Goal: Information Seeking & Learning: Learn about a topic

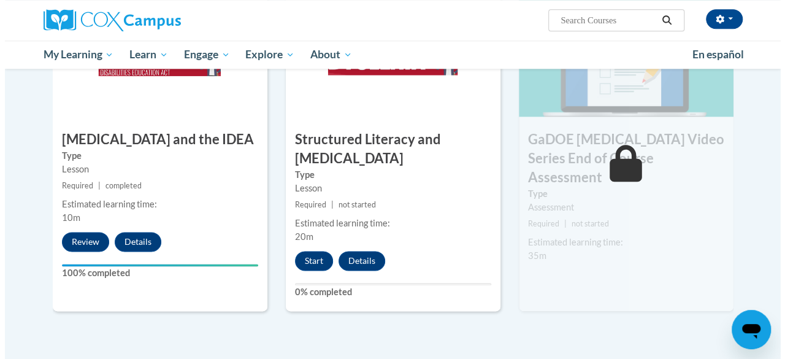
scroll to position [685, 0]
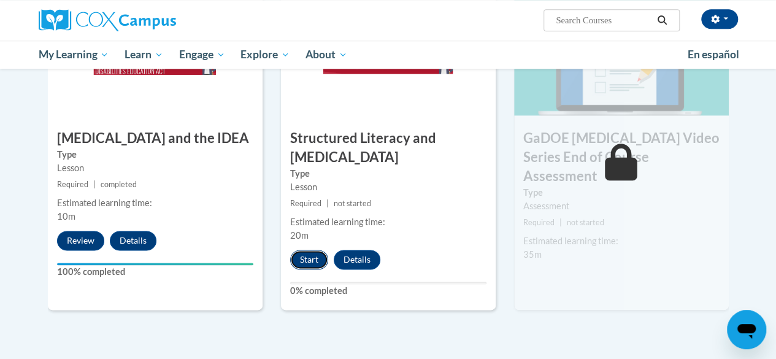
click at [310, 260] on button "Start" at bounding box center [309, 260] width 38 height 20
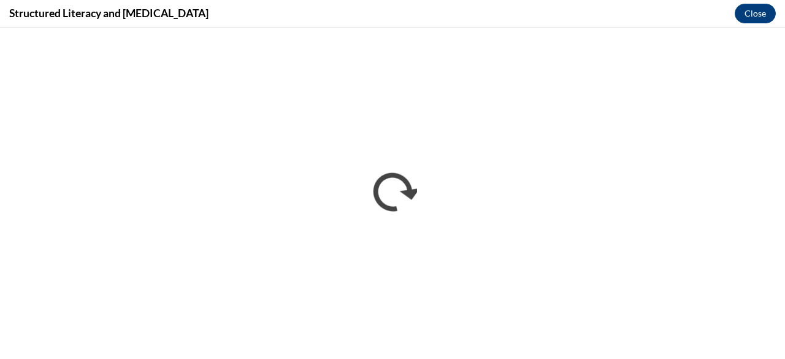
scroll to position [0, 0]
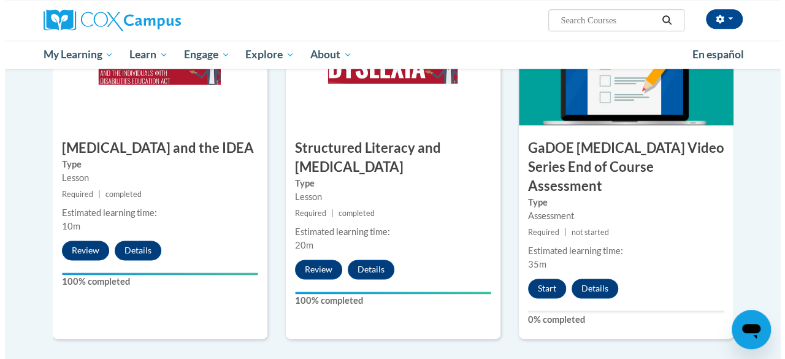
scroll to position [677, 0]
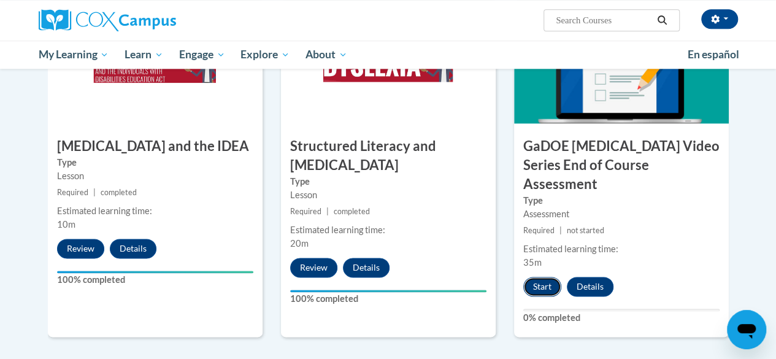
click at [542, 277] on button "Start" at bounding box center [542, 287] width 38 height 20
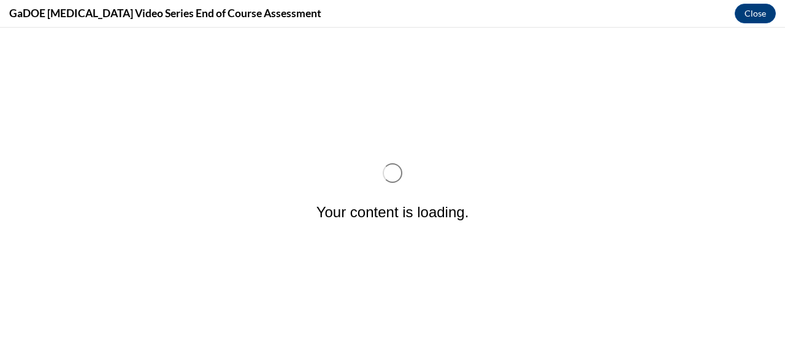
scroll to position [0, 0]
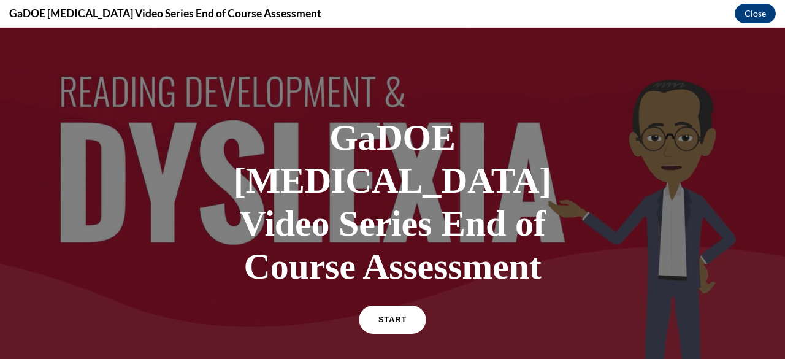
click at [377, 306] on link "START" at bounding box center [392, 320] width 67 height 28
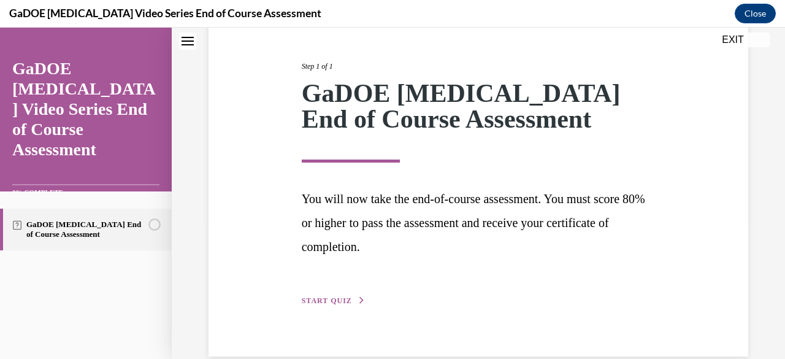
scroll to position [160, 0]
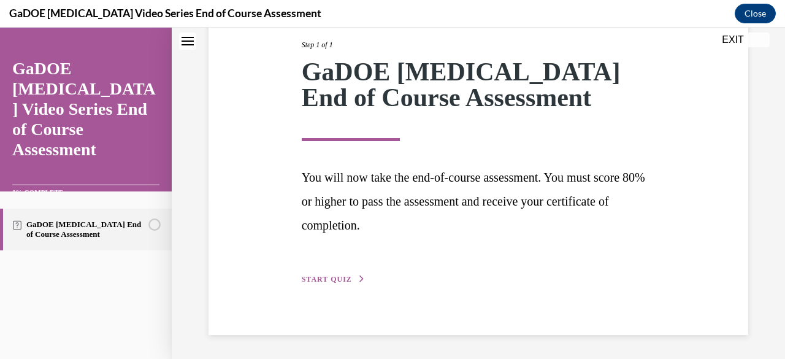
click at [330, 275] on span "START QUIZ" at bounding box center [327, 279] width 50 height 9
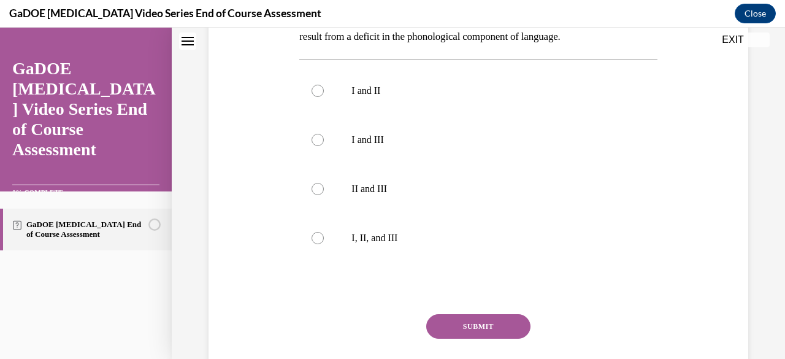
scroll to position [396, 0]
click at [317, 231] on div at bounding box center [318, 237] width 12 height 12
click at [317, 231] on input "I, II, and III" at bounding box center [318, 237] width 12 height 12
radio input "true"
click at [480, 314] on button "SUBMIT" at bounding box center [478, 326] width 104 height 25
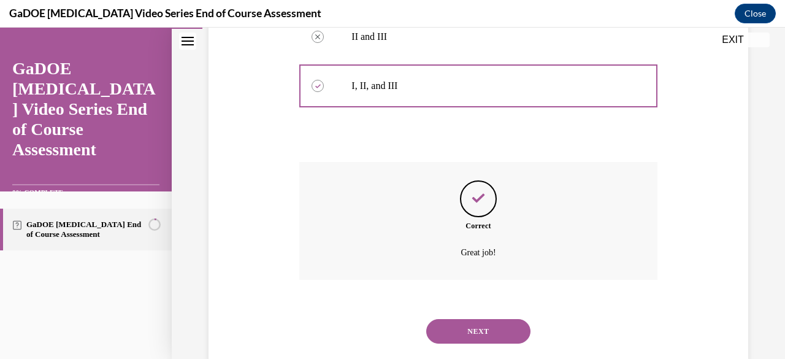
click at [480, 319] on button "NEXT" at bounding box center [478, 331] width 104 height 25
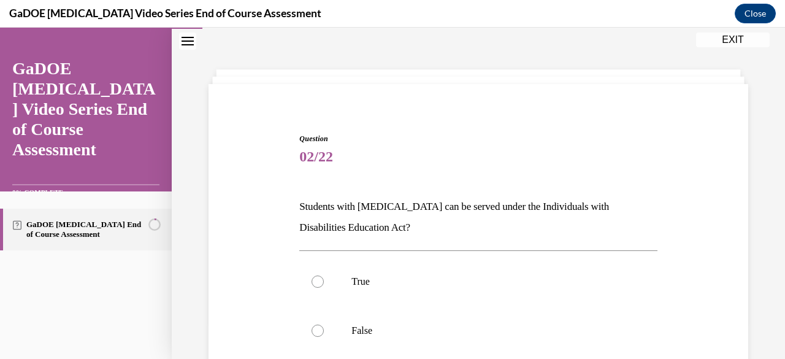
scroll to position [56, 0]
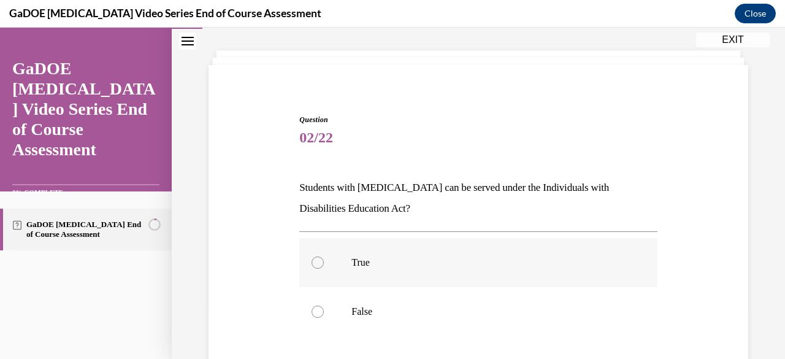
click at [319, 261] on div at bounding box center [318, 262] width 12 height 12
click at [319, 261] on input "True" at bounding box center [318, 262] width 12 height 12
radio input "true"
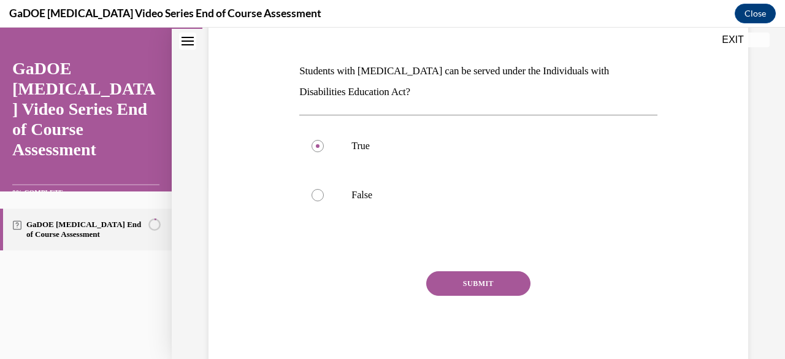
click at [474, 279] on button "SUBMIT" at bounding box center [478, 283] width 104 height 25
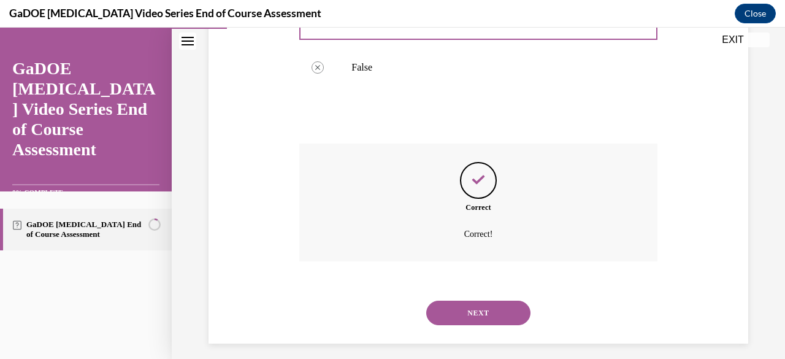
click at [475, 314] on button "NEXT" at bounding box center [478, 313] width 104 height 25
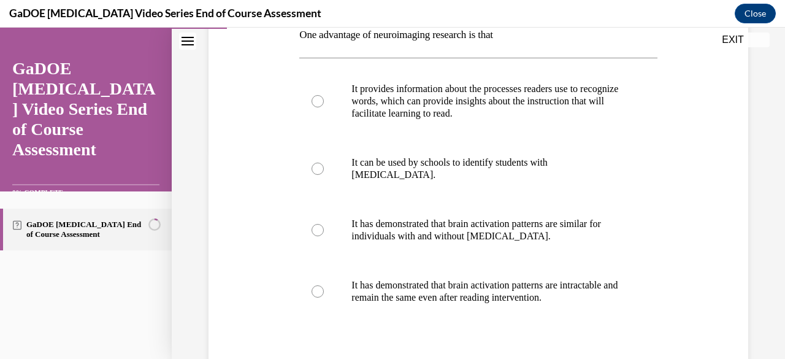
scroll to position [210, 0]
click at [319, 97] on div at bounding box center [318, 100] width 12 height 12
click at [319, 97] on input "It provides information about the processes readers use to recognize words, whi…" at bounding box center [318, 100] width 12 height 12
radio input "true"
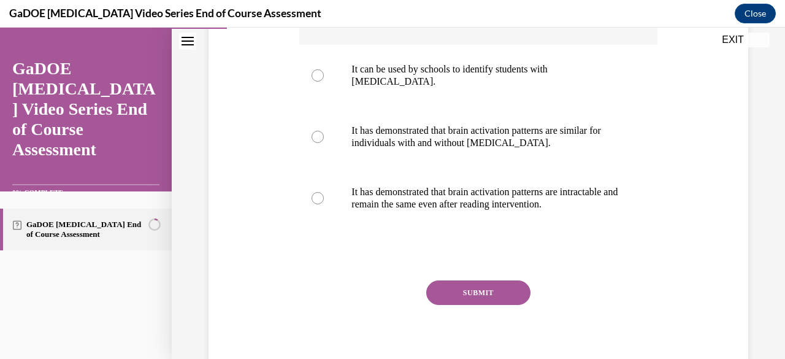
scroll to position [312, 0]
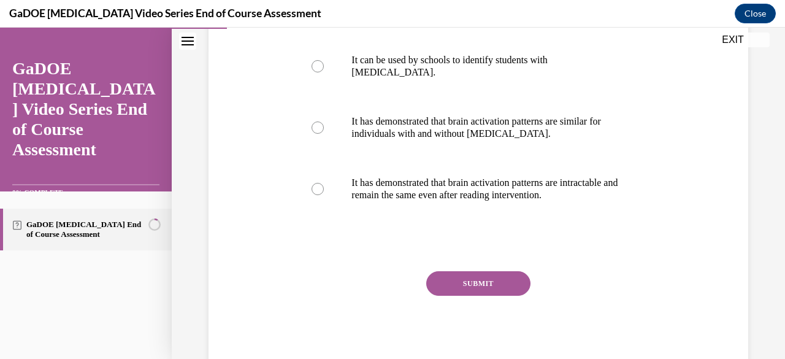
click at [471, 285] on button "SUBMIT" at bounding box center [478, 283] width 104 height 25
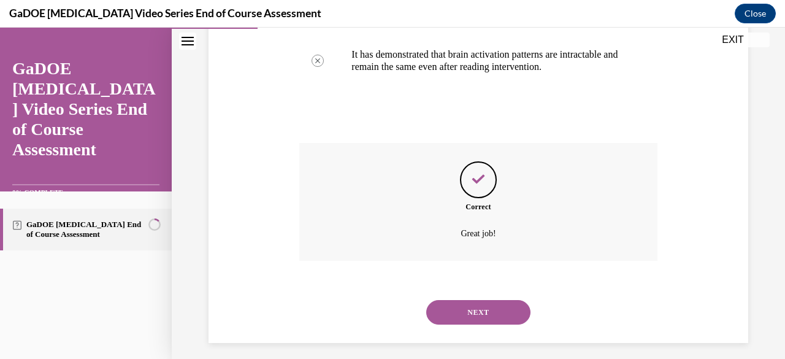
scroll to position [441, 0]
click at [476, 308] on button "NEXT" at bounding box center [478, 311] width 104 height 25
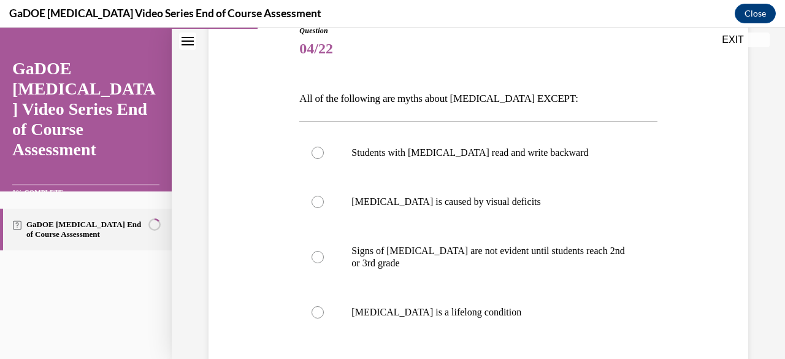
scroll to position [146, 0]
click at [325, 256] on label "Signs of dyslexia are not evident until students reach 2nd or 3rd grade" at bounding box center [478, 256] width 358 height 61
click at [324, 256] on input "Signs of dyslexia are not evident until students reach 2nd or 3rd grade" at bounding box center [318, 256] width 12 height 12
radio input "true"
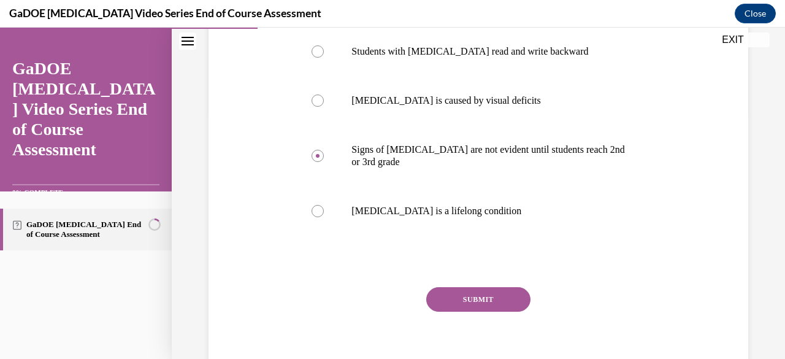
click at [472, 297] on button "SUBMIT" at bounding box center [478, 299] width 104 height 25
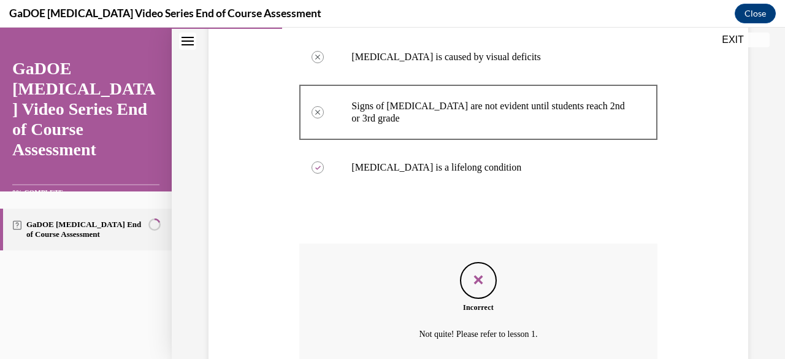
scroll to position [399, 0]
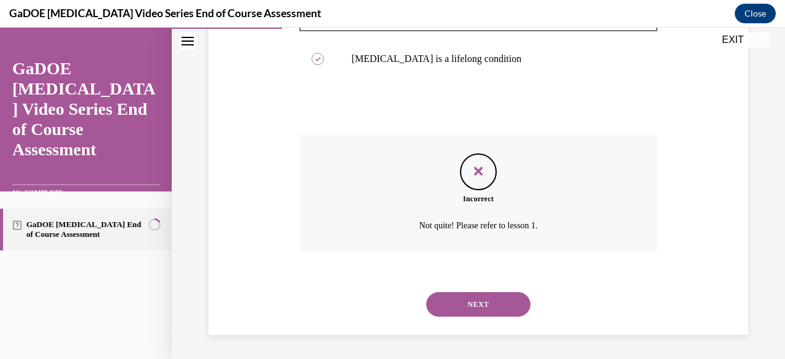
click at [476, 306] on button "NEXT" at bounding box center [478, 304] width 104 height 25
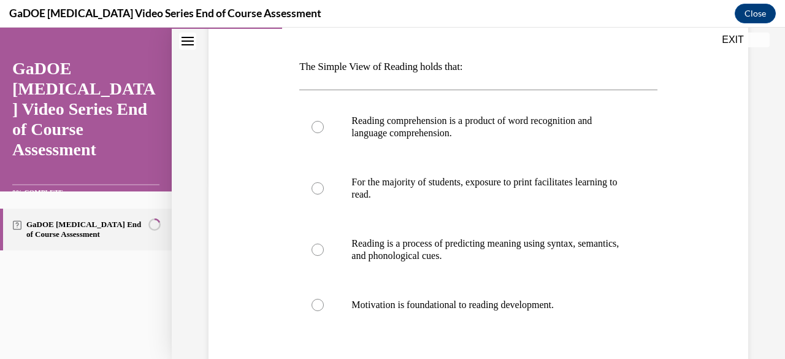
scroll to position [185, 0]
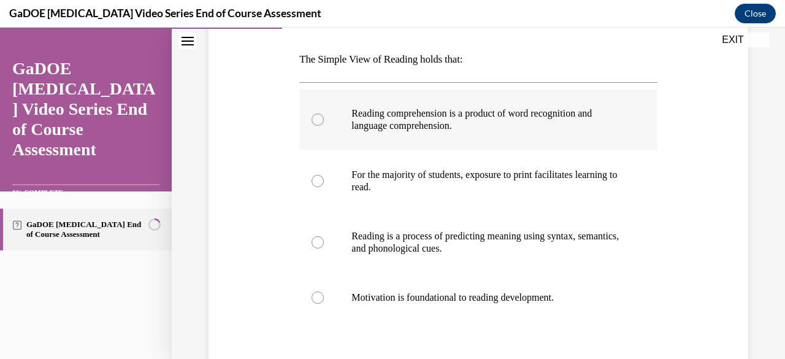
click at [318, 120] on div at bounding box center [318, 120] width 12 height 12
click at [318, 120] on input "Reading comprehension is a product of word recognition and language comprehensi…" at bounding box center [318, 120] width 12 height 12
radio input "true"
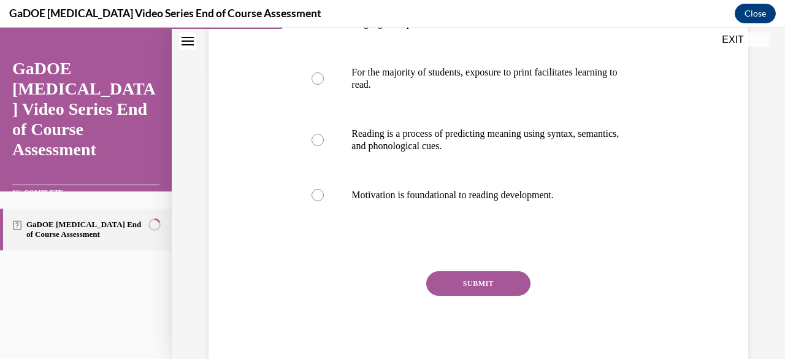
click at [471, 282] on button "SUBMIT" at bounding box center [478, 283] width 104 height 25
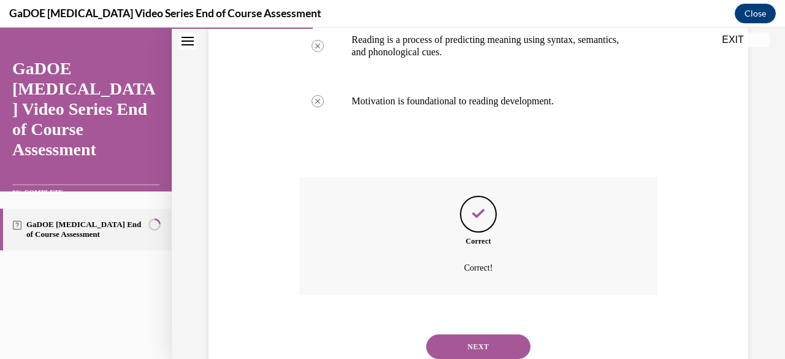
scroll to position [423, 0]
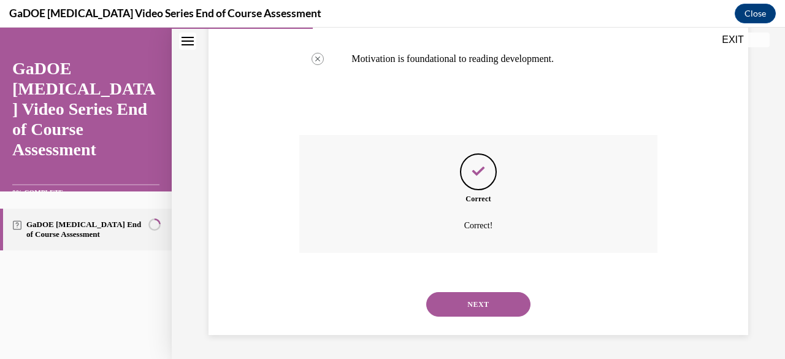
click at [465, 302] on button "NEXT" at bounding box center [478, 304] width 104 height 25
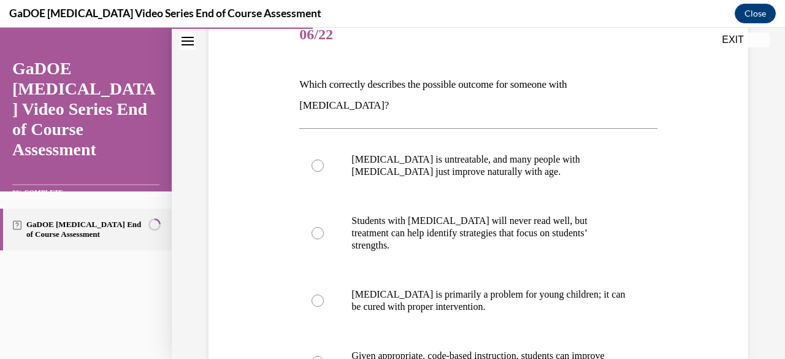
scroll to position [180, 0]
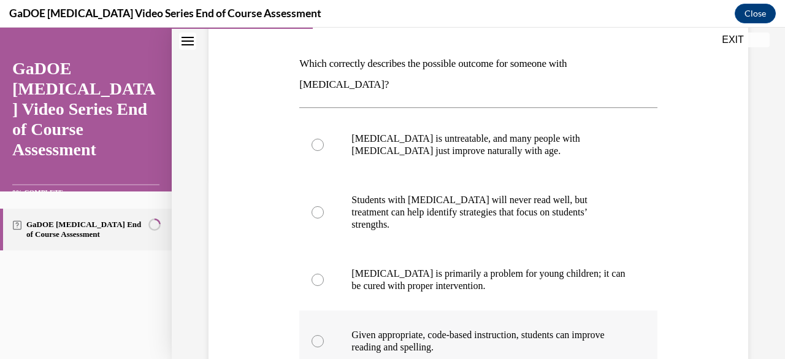
click at [317, 335] on div at bounding box center [318, 341] width 12 height 12
click at [317, 335] on input "Given appropriate, code-based instruction, students can improve reading and spe…" at bounding box center [318, 341] width 12 height 12
radio input "true"
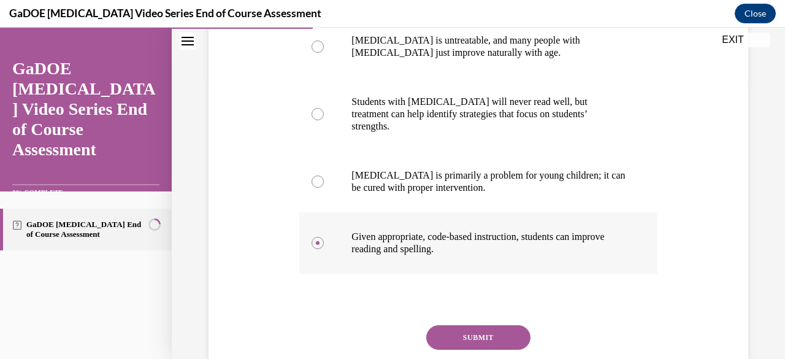
scroll to position [299, 0]
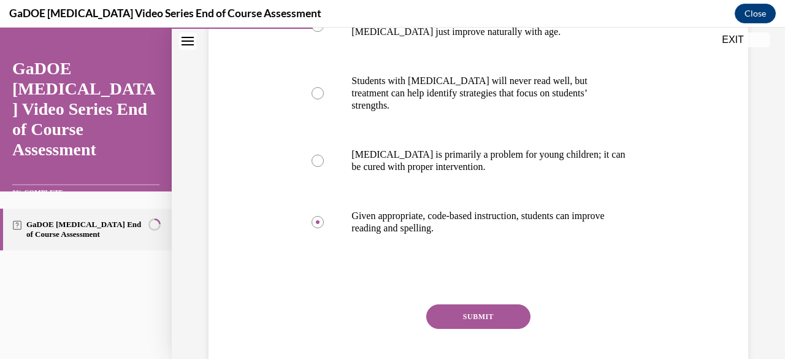
click at [480, 304] on button "SUBMIT" at bounding box center [478, 316] width 104 height 25
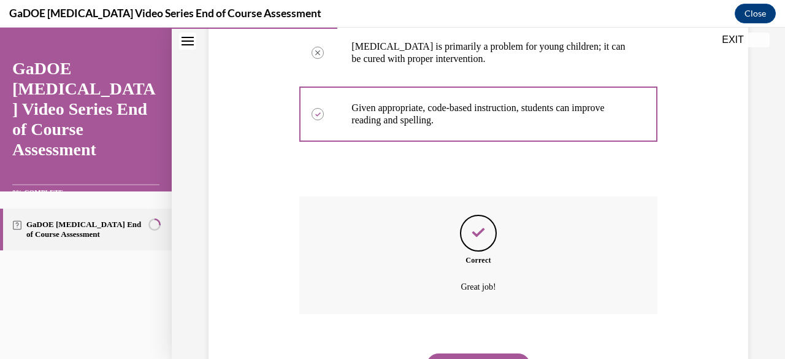
scroll to position [436, 0]
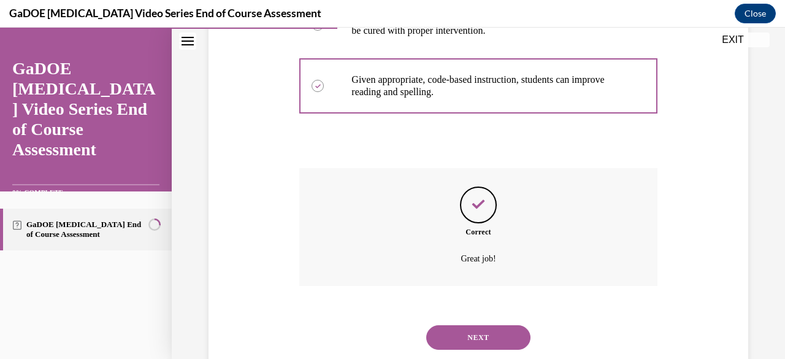
click at [482, 325] on button "NEXT" at bounding box center [478, 337] width 104 height 25
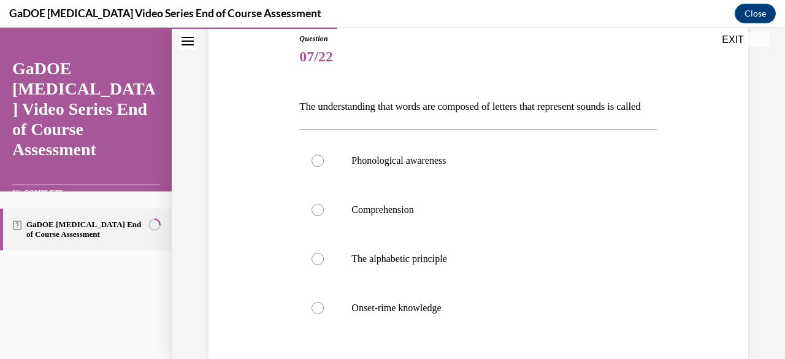
scroll to position [139, 0]
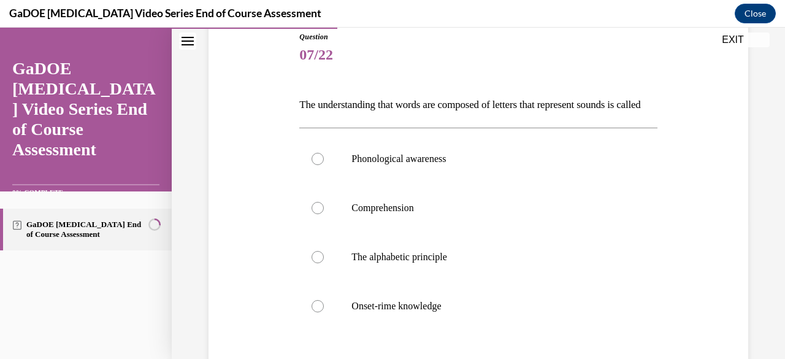
drag, startPoint x: 312, startPoint y: 182, endPoint x: 253, endPoint y: 201, distance: 61.5
click at [253, 201] on div "Question 07/22 The understanding that words are composed of letters that repres…" at bounding box center [479, 238] width 546 height 488
click at [317, 165] on div at bounding box center [318, 159] width 12 height 12
click at [317, 165] on input "Phonological awareness" at bounding box center [318, 159] width 12 height 12
radio input "true"
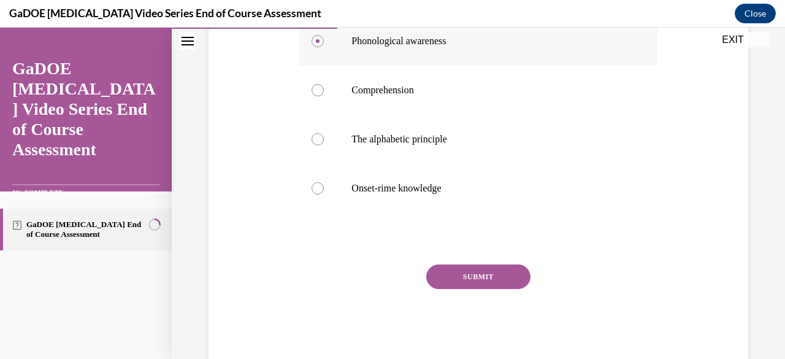
scroll to position [271, 0]
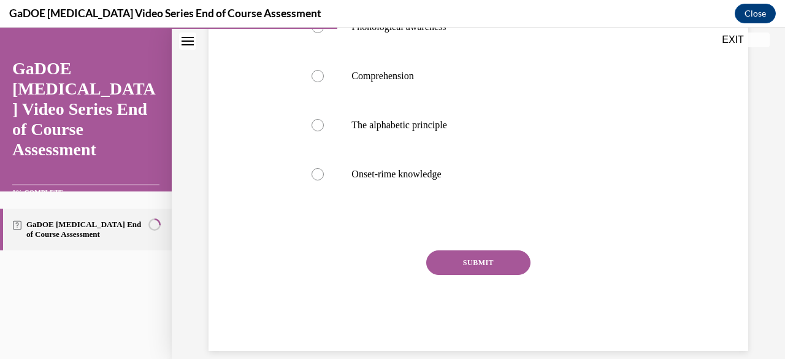
click at [465, 275] on button "SUBMIT" at bounding box center [478, 262] width 104 height 25
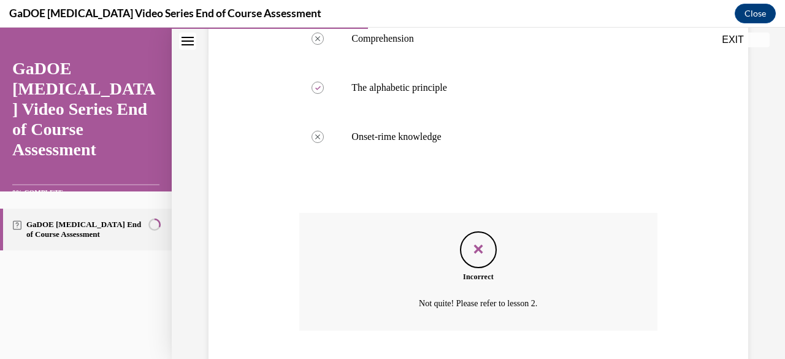
scroll to position [407, 0]
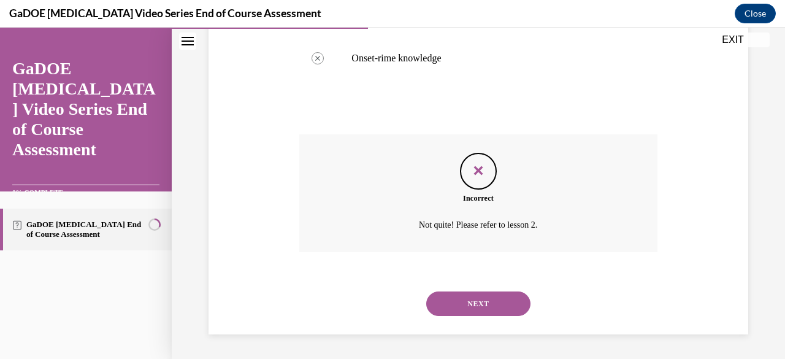
click at [464, 304] on button "NEXT" at bounding box center [478, 303] width 104 height 25
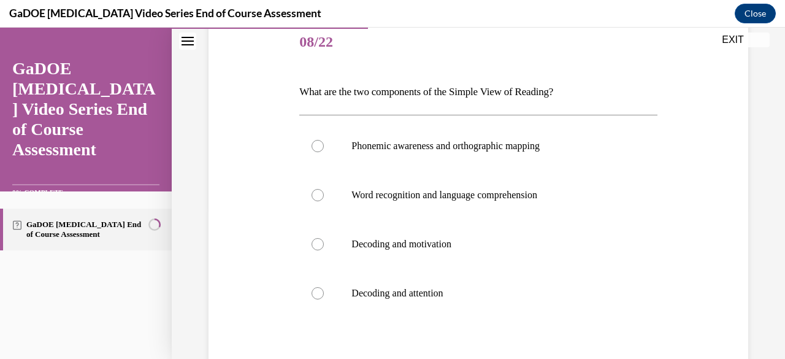
scroll to position [155, 0]
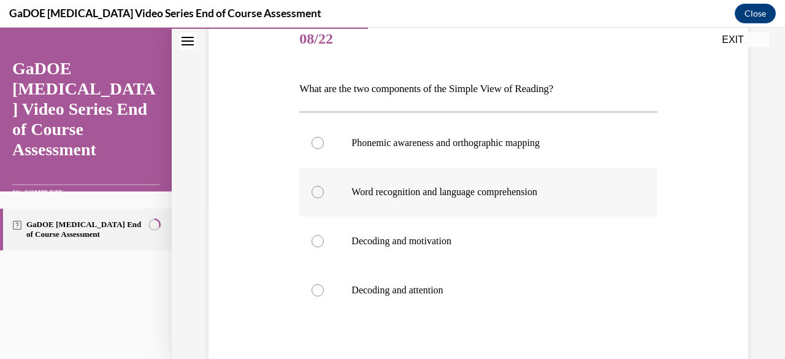
click at [322, 190] on div at bounding box center [318, 192] width 12 height 12
click at [322, 190] on input "Word recognition and language comprehension" at bounding box center [318, 192] width 12 height 12
radio input "true"
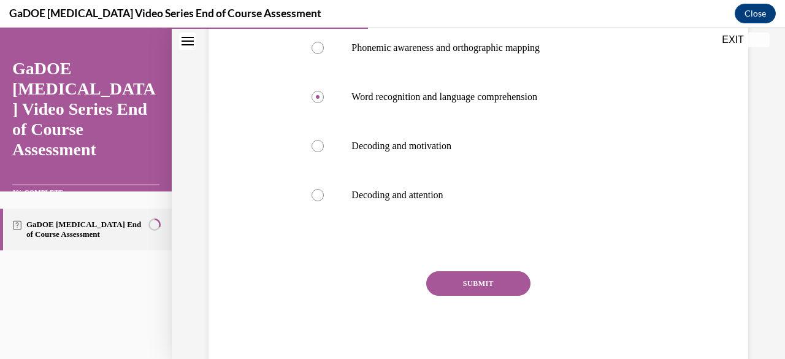
click at [485, 281] on button "SUBMIT" at bounding box center [478, 283] width 104 height 25
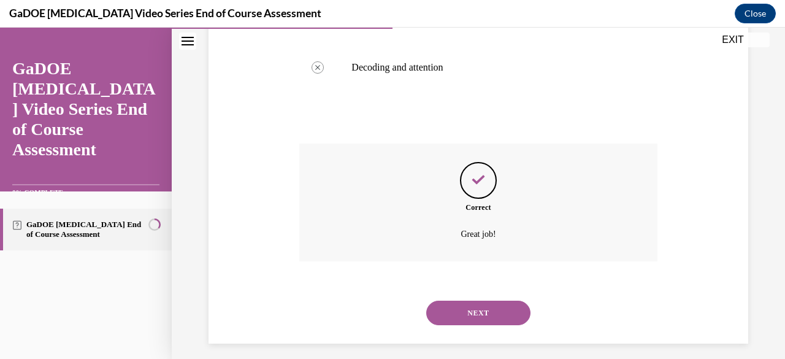
scroll to position [379, 0]
click at [477, 310] on button "NEXT" at bounding box center [478, 312] width 104 height 25
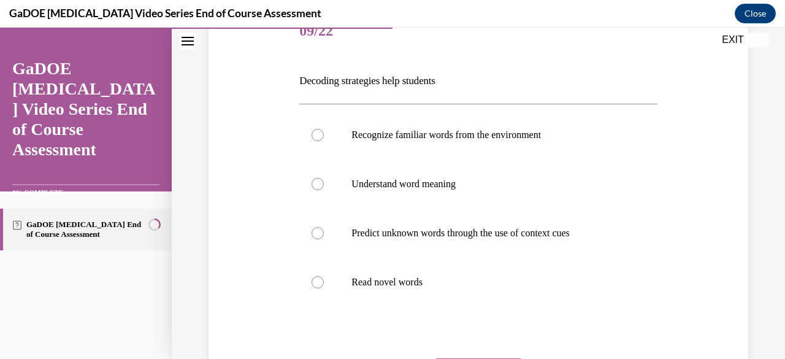
scroll to position [185, 0]
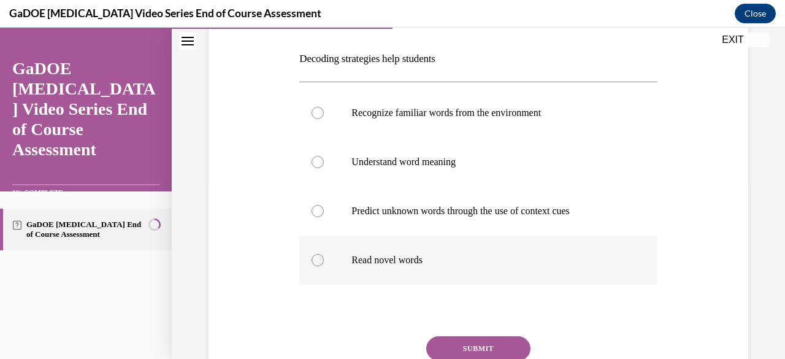
click at [316, 261] on div at bounding box center [318, 260] width 12 height 12
click at [316, 261] on input "Read novel words" at bounding box center [318, 260] width 12 height 12
radio input "true"
click at [468, 345] on button "SUBMIT" at bounding box center [478, 348] width 104 height 25
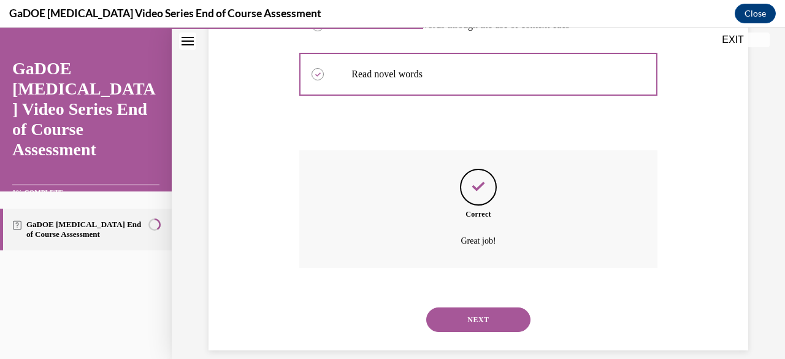
scroll to position [387, 0]
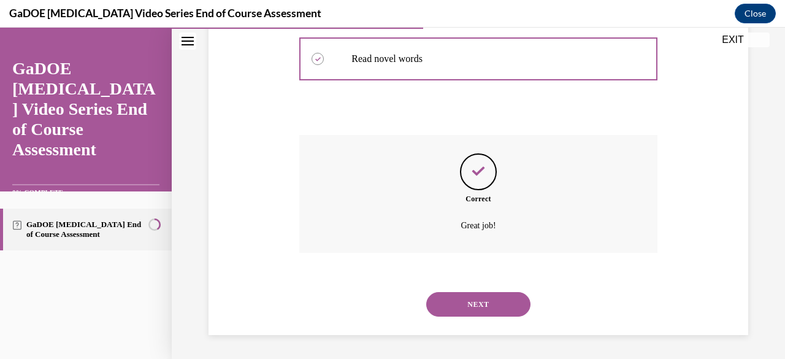
click at [472, 309] on button "NEXT" at bounding box center [478, 304] width 104 height 25
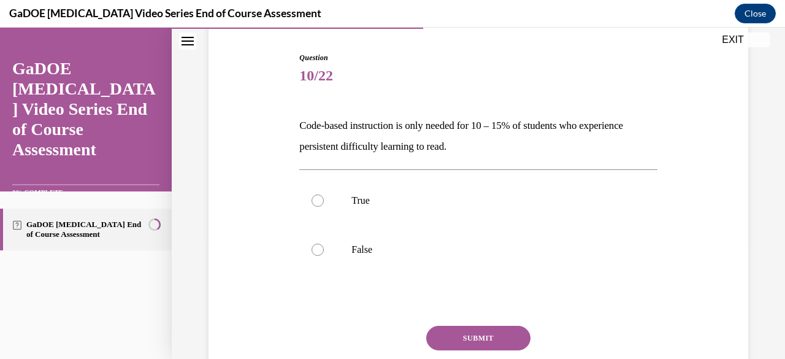
scroll to position [123, 0]
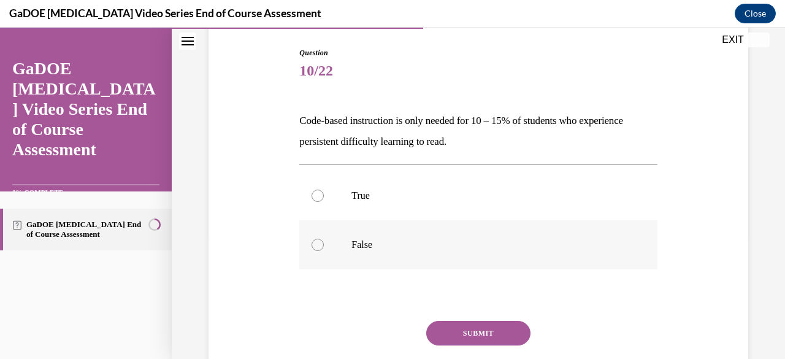
click at [317, 244] on div at bounding box center [318, 245] width 12 height 12
click at [317, 244] on input "False" at bounding box center [318, 245] width 12 height 12
radio input "true"
click at [454, 337] on button "SUBMIT" at bounding box center [478, 333] width 104 height 25
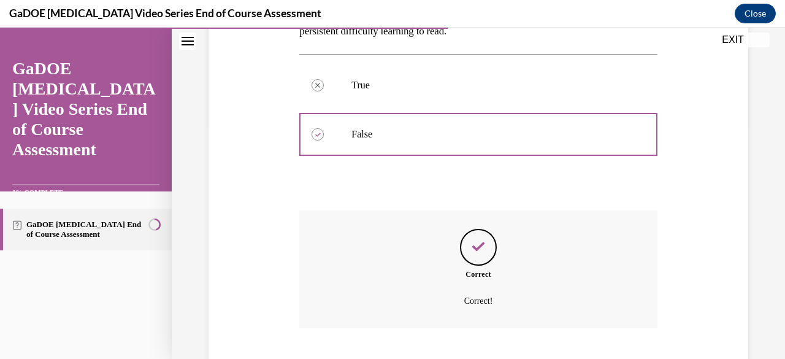
scroll to position [309, 0]
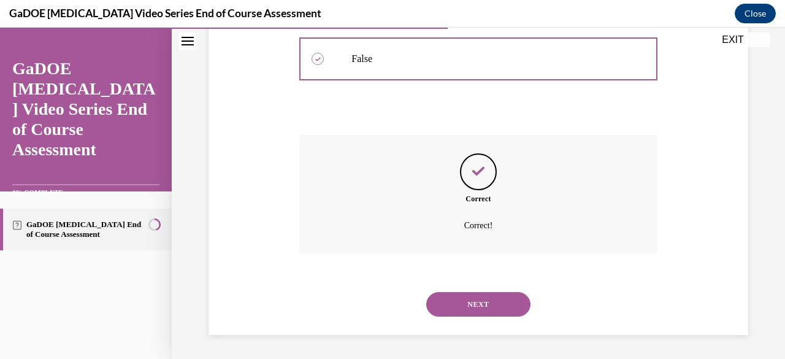
click at [457, 306] on button "NEXT" at bounding box center [478, 304] width 104 height 25
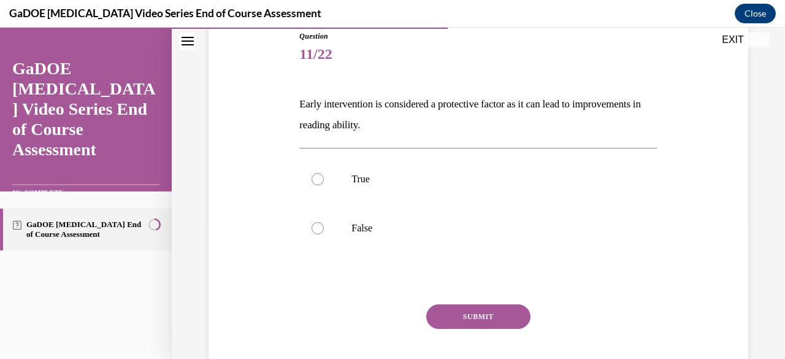
scroll to position [142, 0]
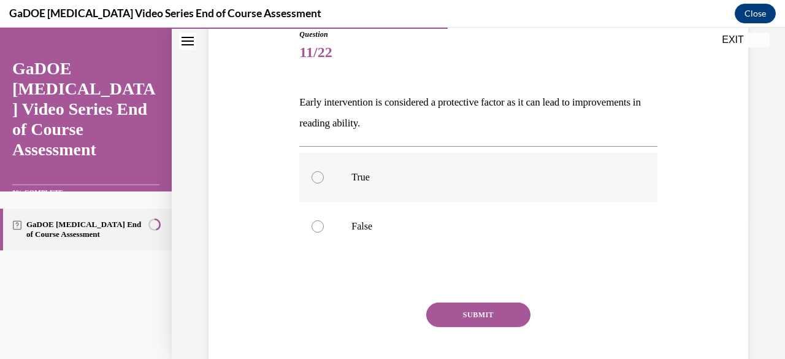
click at [317, 179] on div at bounding box center [318, 177] width 12 height 12
click at [317, 179] on input "True" at bounding box center [318, 177] width 12 height 12
radio input "true"
click at [465, 307] on button "SUBMIT" at bounding box center [478, 314] width 104 height 25
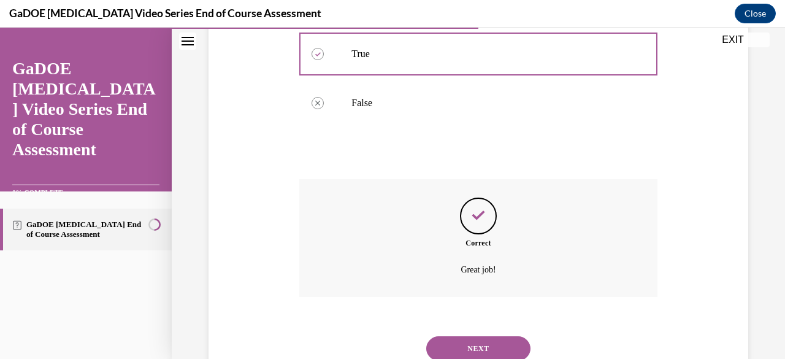
scroll to position [266, 0]
click at [478, 345] on button "NEXT" at bounding box center [478, 347] width 104 height 25
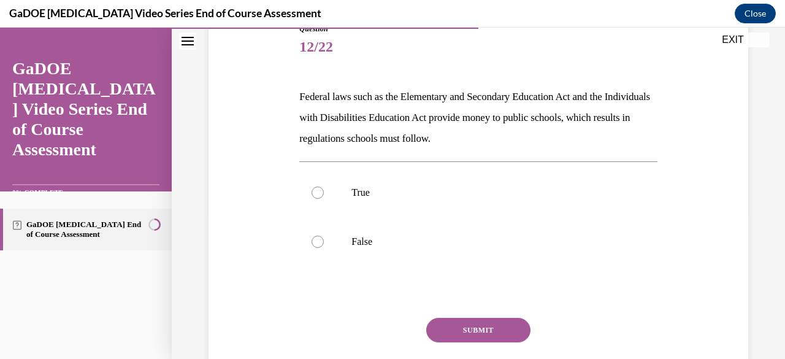
scroll to position [148, 0]
click at [315, 241] on div at bounding box center [318, 241] width 12 height 12
click at [315, 241] on input "False" at bounding box center [318, 241] width 12 height 12
radio input "true"
click at [469, 328] on button "SUBMIT" at bounding box center [478, 329] width 104 height 25
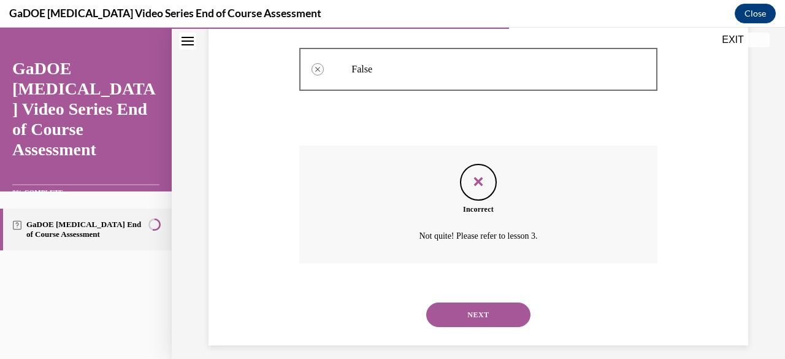
scroll to position [322, 0]
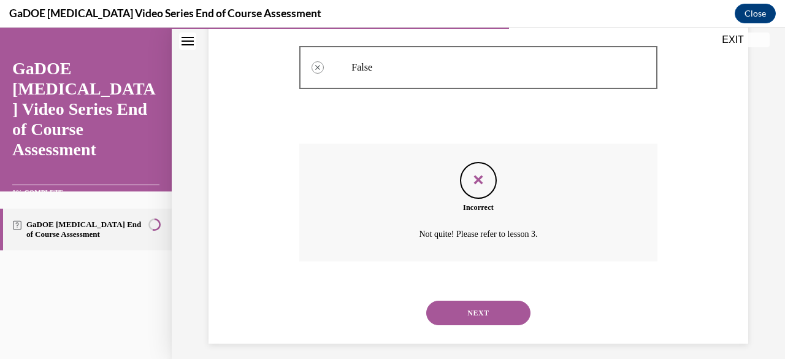
click at [466, 314] on button "NEXT" at bounding box center [478, 313] width 104 height 25
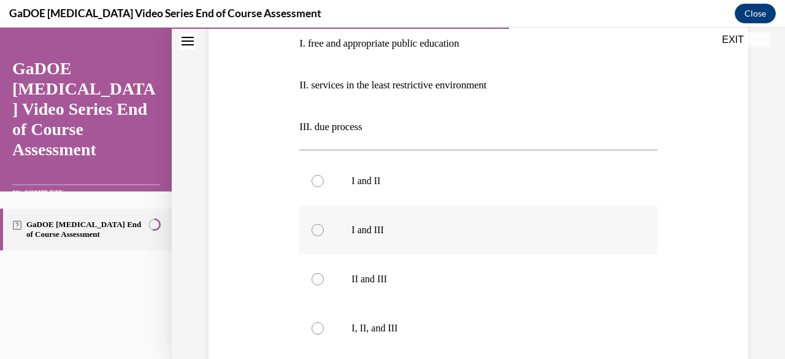
scroll to position [264, 0]
click at [318, 325] on div at bounding box center [318, 327] width 12 height 12
click at [318, 325] on input "I, II, and III" at bounding box center [318, 327] width 12 height 12
radio input "true"
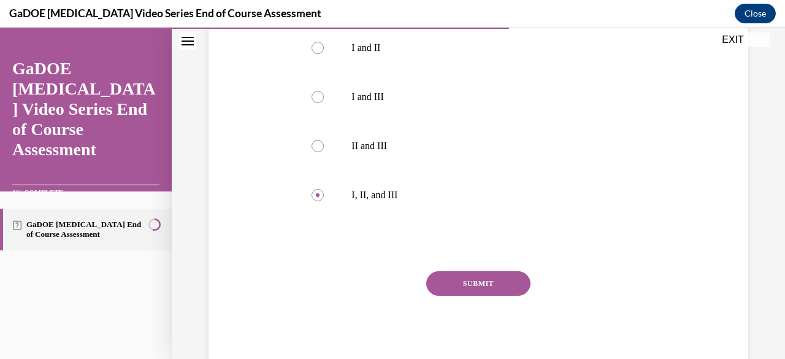
click at [483, 279] on button "SUBMIT" at bounding box center [478, 283] width 104 height 25
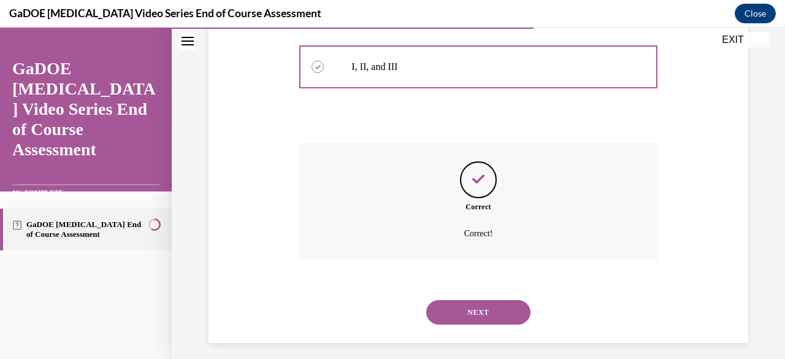
click at [479, 312] on button "NEXT" at bounding box center [478, 312] width 104 height 25
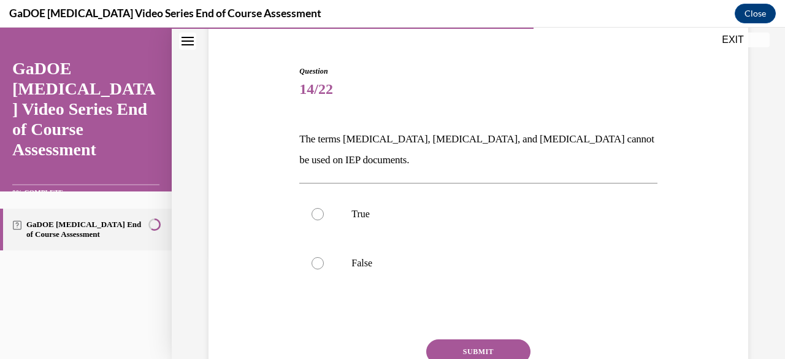
scroll to position [106, 0]
click at [316, 260] on div at bounding box center [318, 262] width 12 height 12
click at [316, 260] on input "False" at bounding box center [318, 262] width 12 height 12
radio input "true"
click at [459, 347] on button "SUBMIT" at bounding box center [478, 350] width 104 height 25
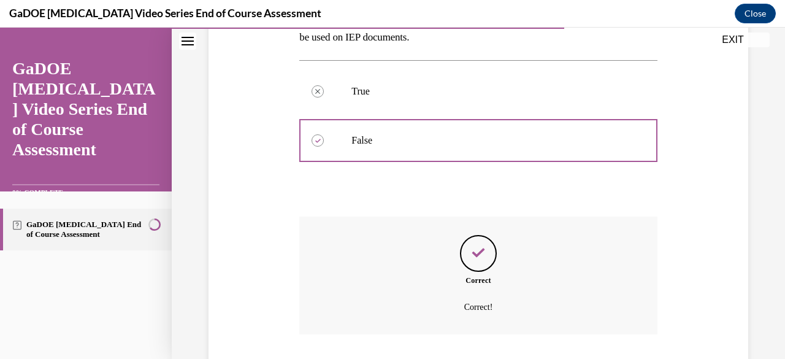
scroll to position [309, 0]
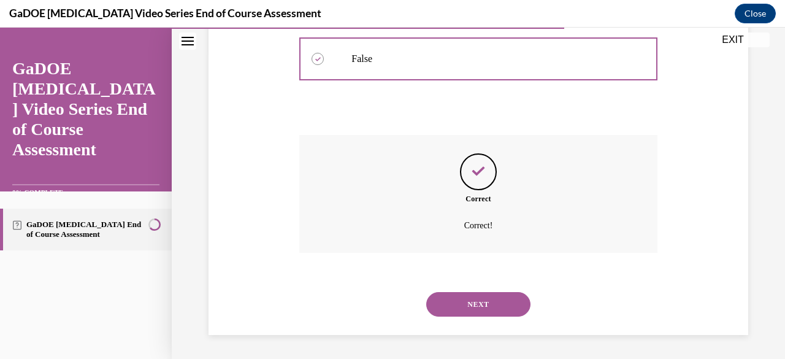
click at [474, 307] on button "NEXT" at bounding box center [478, 304] width 104 height 25
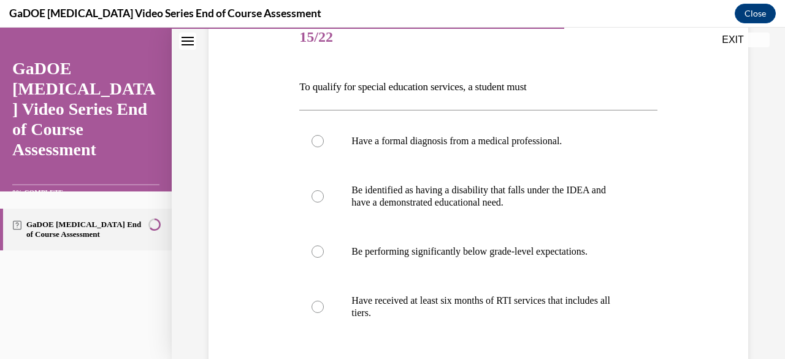
scroll to position [162, 0]
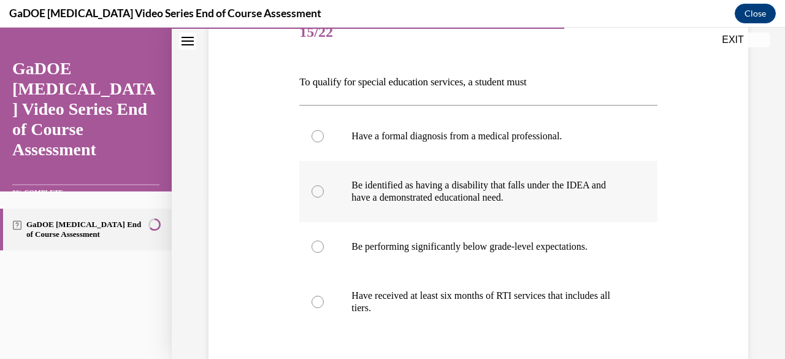
click at [318, 191] on div at bounding box center [318, 191] width 12 height 12
click at [318, 191] on input "Be identified as having a disability that falls under the IDEA and have a demon…" at bounding box center [318, 191] width 12 height 12
radio input "true"
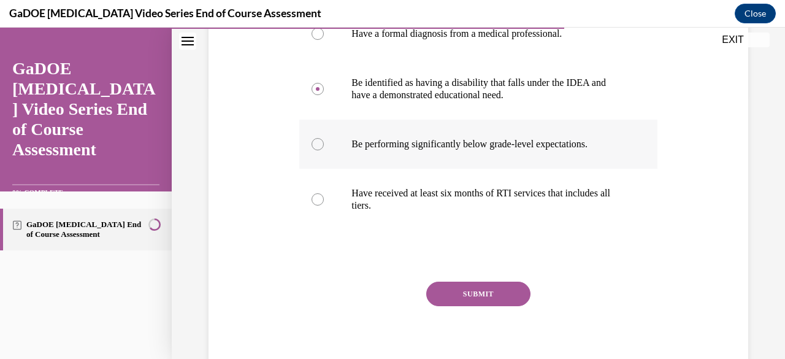
scroll to position [270, 0]
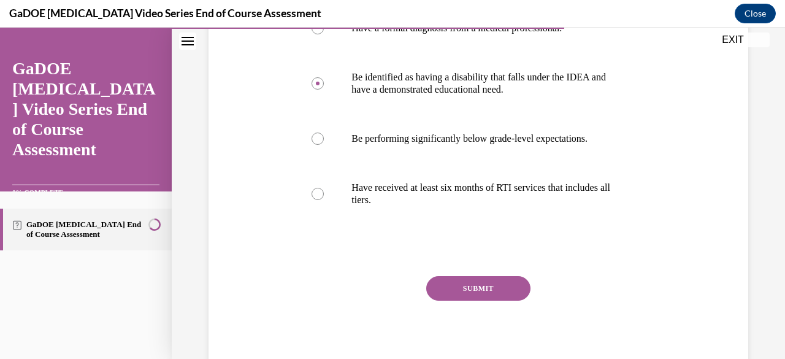
click at [469, 291] on button "SUBMIT" at bounding box center [478, 288] width 104 height 25
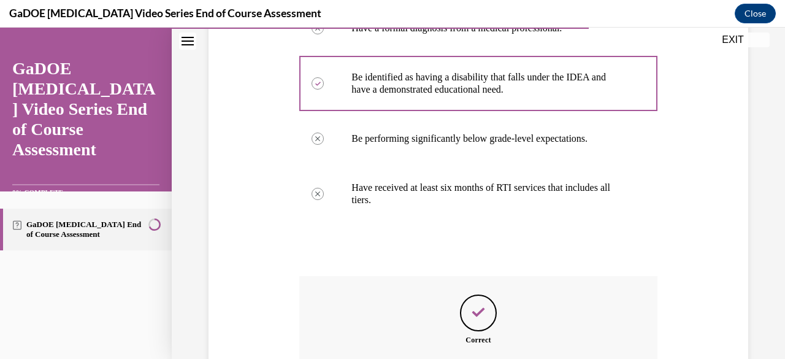
scroll to position [411, 0]
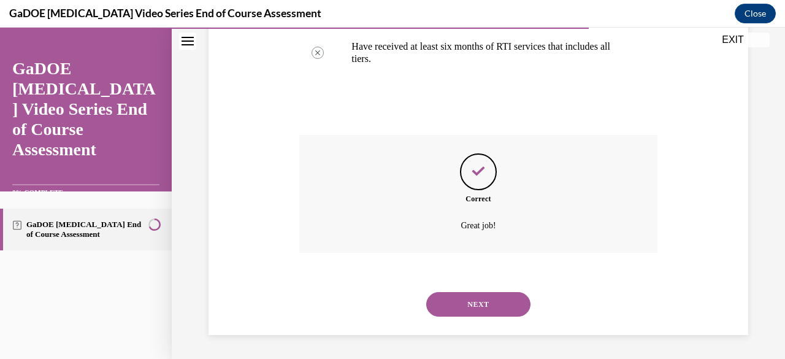
click at [471, 302] on button "NEXT" at bounding box center [478, 304] width 104 height 25
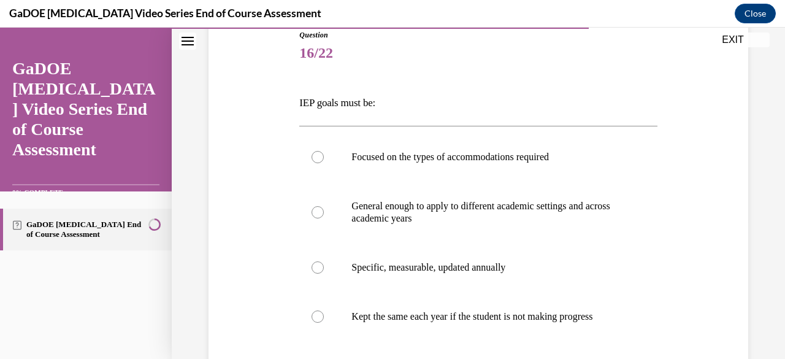
scroll to position [160, 0]
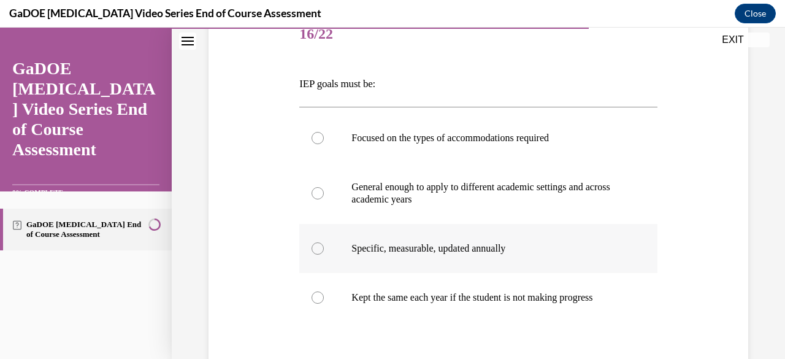
click at [318, 247] on div at bounding box center [318, 248] width 12 height 12
click at [318, 247] on input "Specific, measurable, updated annually" at bounding box center [318, 248] width 12 height 12
radio input "true"
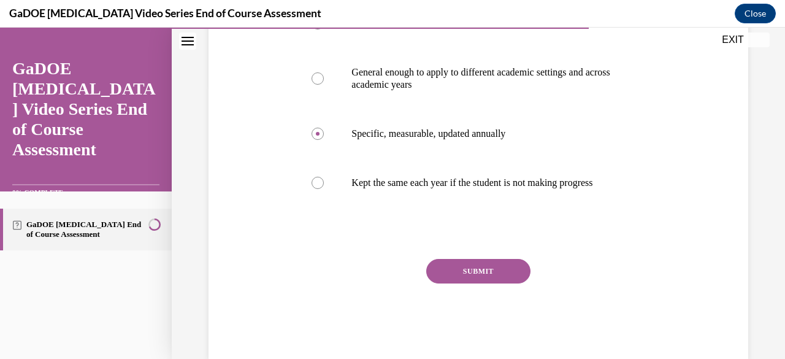
click at [468, 283] on button "SUBMIT" at bounding box center [478, 271] width 104 height 25
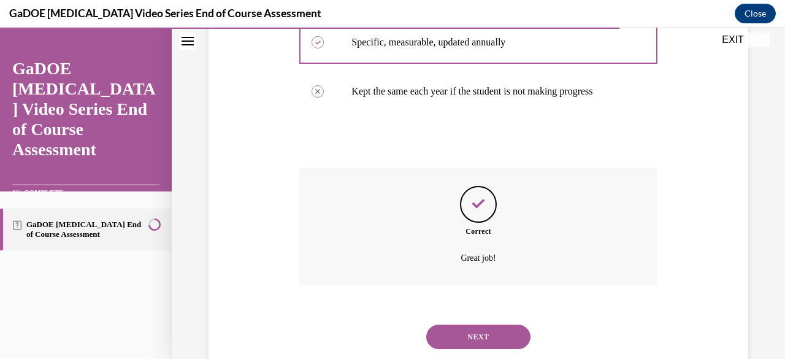
scroll to position [377, 0]
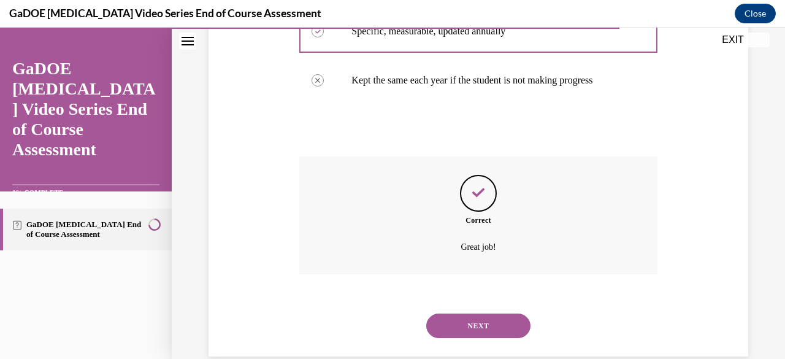
click at [471, 334] on button "NEXT" at bounding box center [478, 326] width 104 height 25
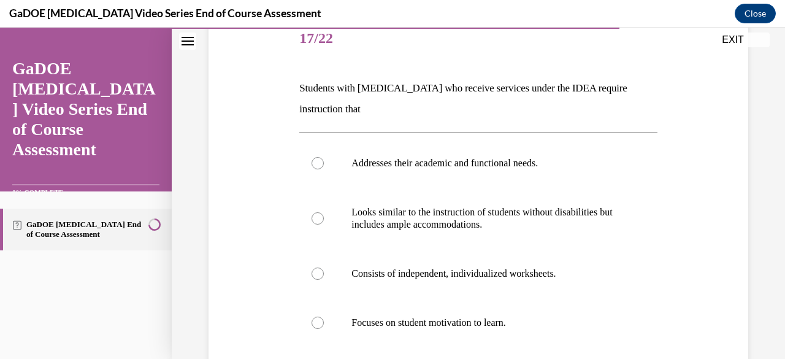
scroll to position [180, 0]
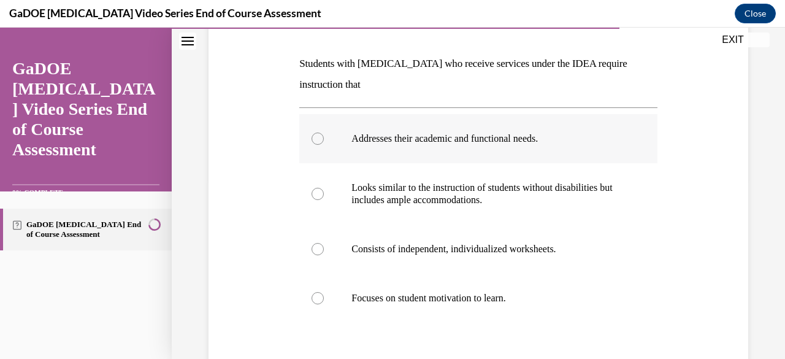
click at [318, 142] on div at bounding box center [318, 139] width 12 height 12
click at [318, 142] on input "Addresses their academic and functional needs." at bounding box center [318, 139] width 12 height 12
radio input "true"
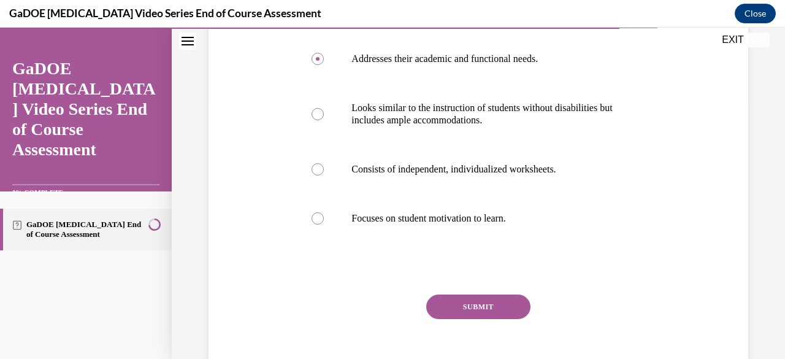
scroll to position [274, 0]
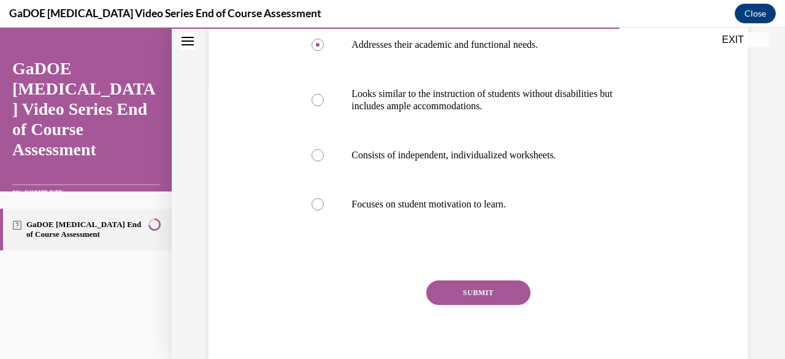
click at [482, 288] on button "SUBMIT" at bounding box center [478, 292] width 104 height 25
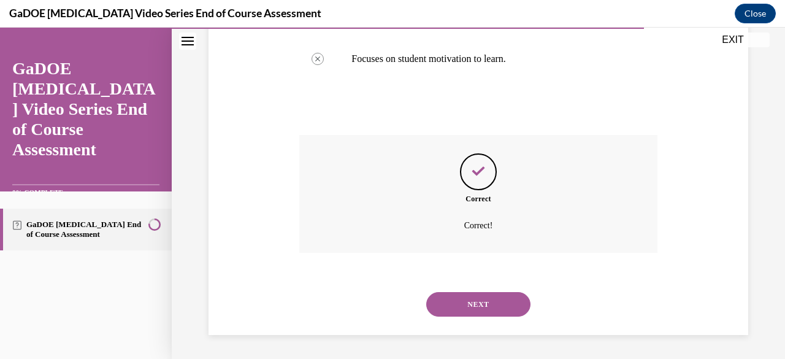
click at [480, 307] on button "NEXT" at bounding box center [478, 304] width 104 height 25
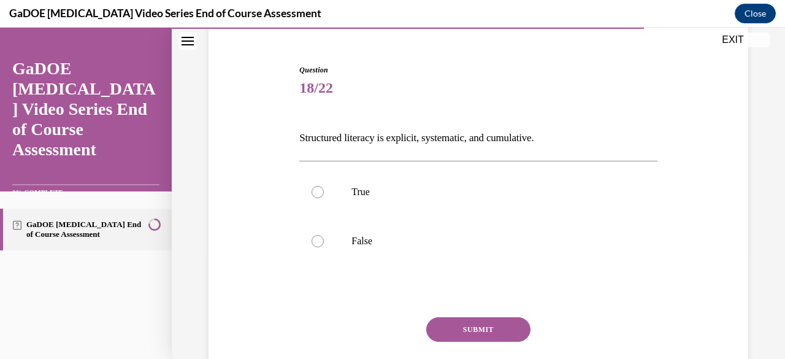
scroll to position [110, 0]
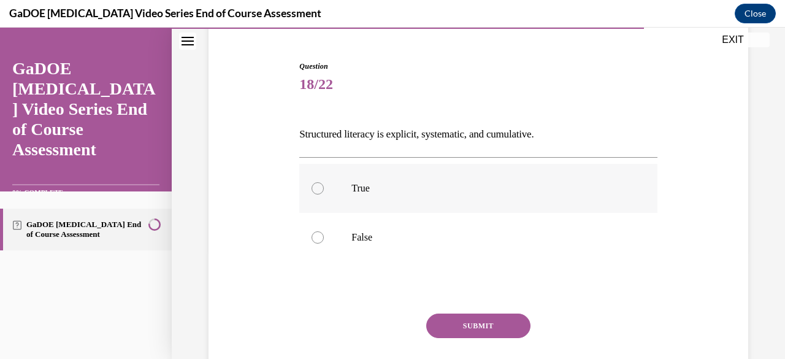
click at [312, 189] on div at bounding box center [318, 188] width 12 height 12
click at [312, 189] on input "True" at bounding box center [318, 188] width 12 height 12
radio input "true"
click at [467, 324] on button "SUBMIT" at bounding box center [478, 326] width 104 height 25
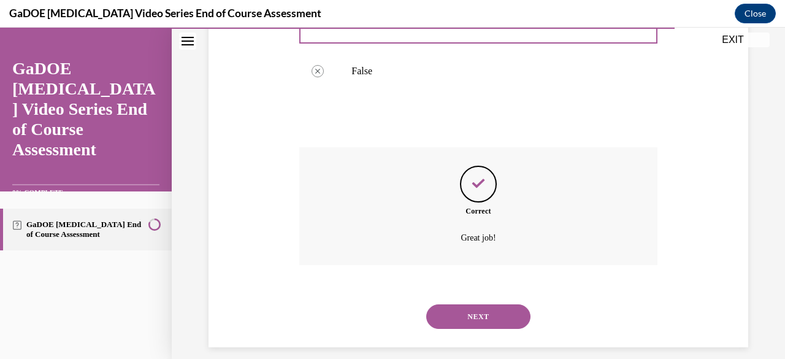
scroll to position [277, 0]
click at [476, 314] on button "NEXT" at bounding box center [478, 315] width 104 height 25
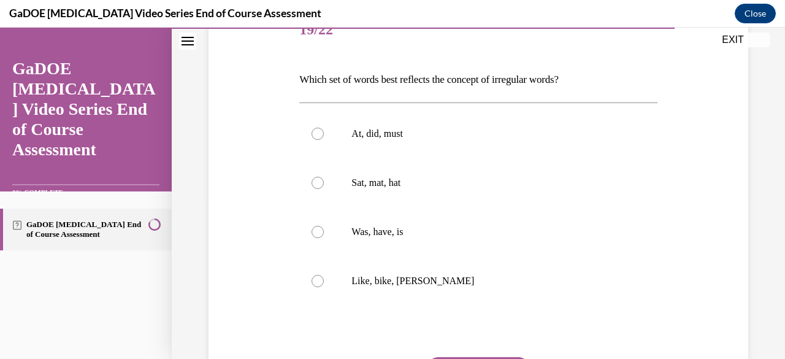
scroll to position [168, 0]
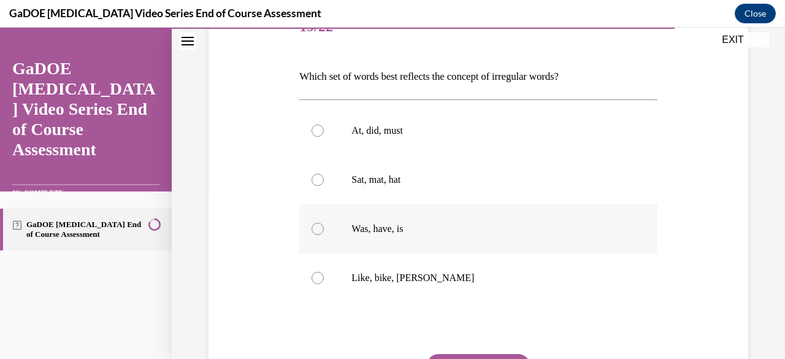
click at [317, 226] on div at bounding box center [318, 229] width 12 height 12
click at [317, 226] on input "Was, have, is" at bounding box center [318, 229] width 12 height 12
radio input "true"
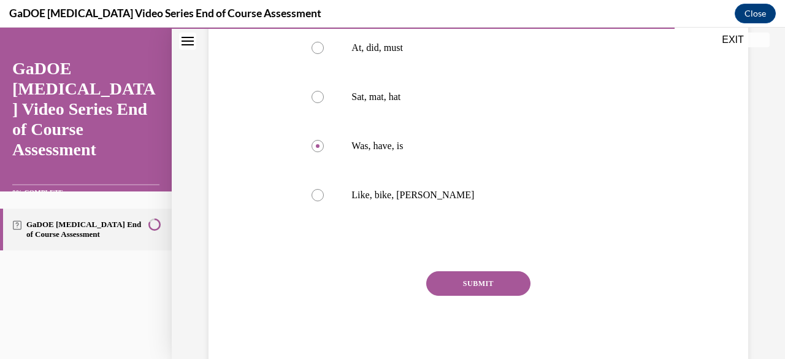
click at [470, 287] on button "SUBMIT" at bounding box center [478, 283] width 104 height 25
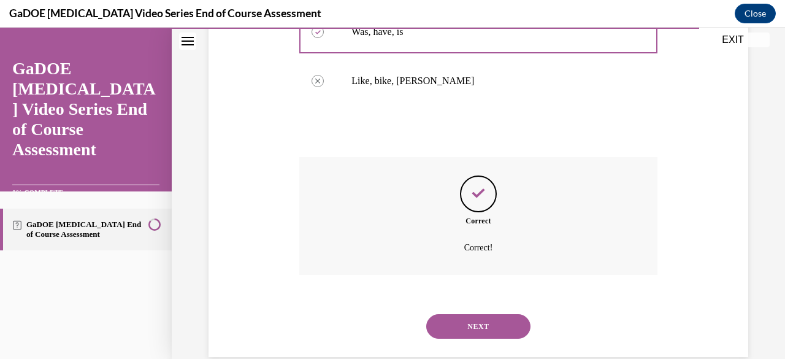
click at [474, 324] on button "NEXT" at bounding box center [478, 326] width 104 height 25
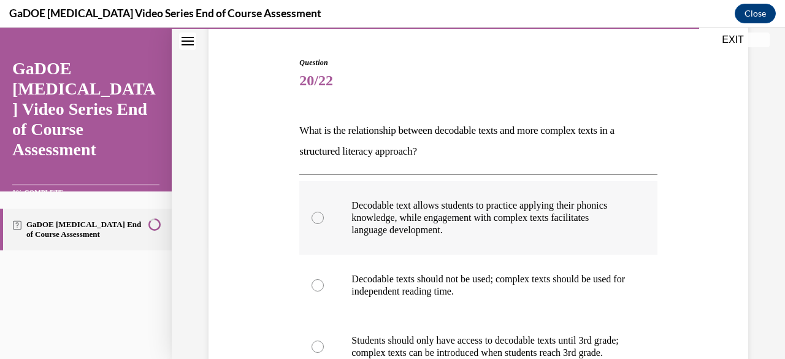
scroll to position [117, 0]
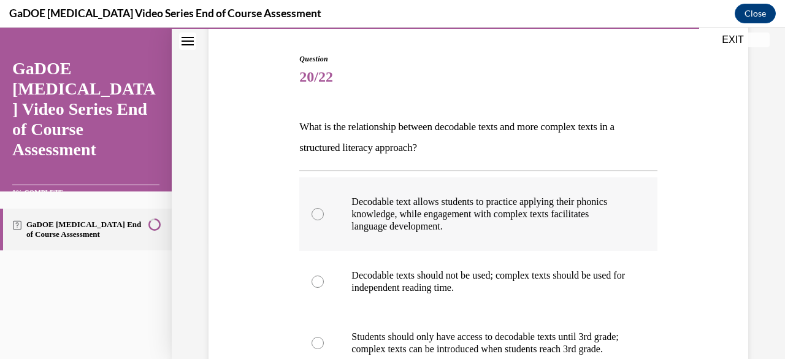
click at [319, 215] on div at bounding box center [318, 214] width 12 height 12
click at [319, 215] on input "Decodable text allows students to practice applying their phonics knowledge, wh…" at bounding box center [318, 214] width 12 height 12
radio input "true"
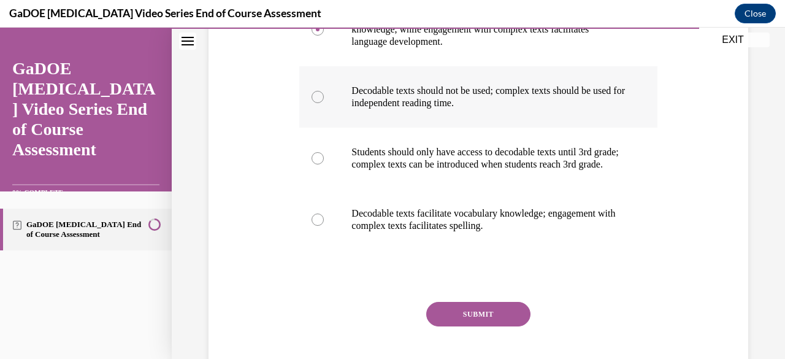
scroll to position [302, 0]
click at [464, 326] on button "SUBMIT" at bounding box center [478, 313] width 104 height 25
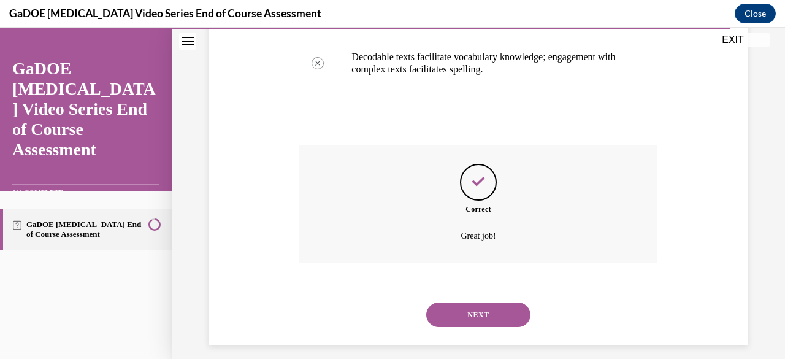
scroll to position [461, 0]
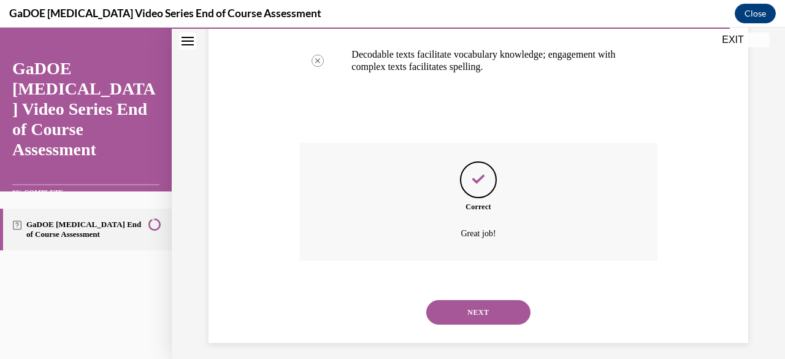
click at [476, 321] on button "NEXT" at bounding box center [478, 312] width 104 height 25
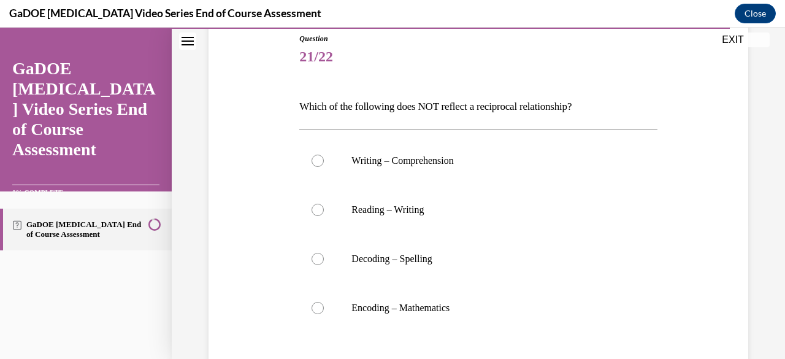
scroll to position [143, 0]
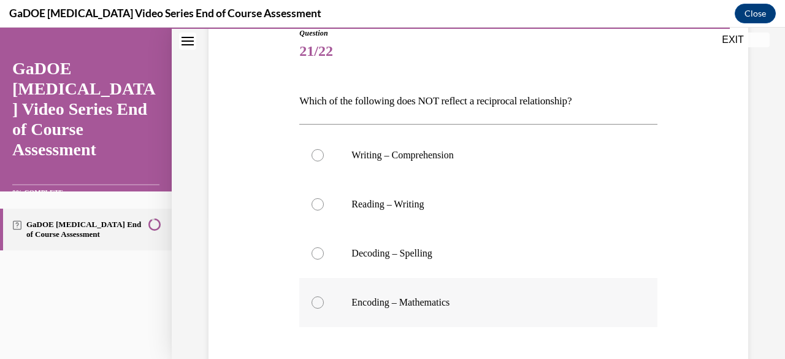
click at [318, 305] on div at bounding box center [318, 302] width 12 height 12
click at [318, 305] on input "Encoding – Mathematics" at bounding box center [318, 302] width 12 height 12
radio input "true"
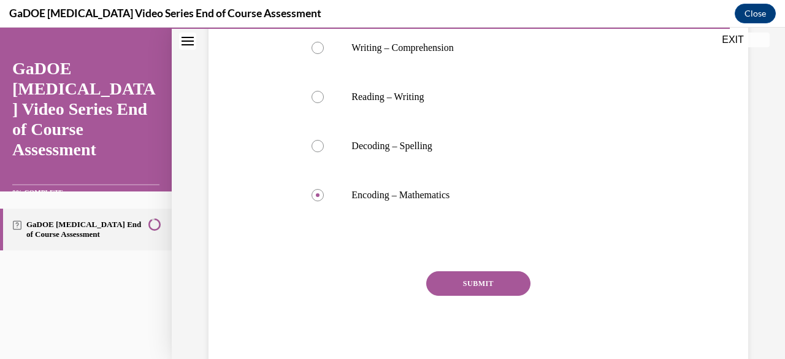
click at [470, 285] on button "SUBMIT" at bounding box center [478, 283] width 104 height 25
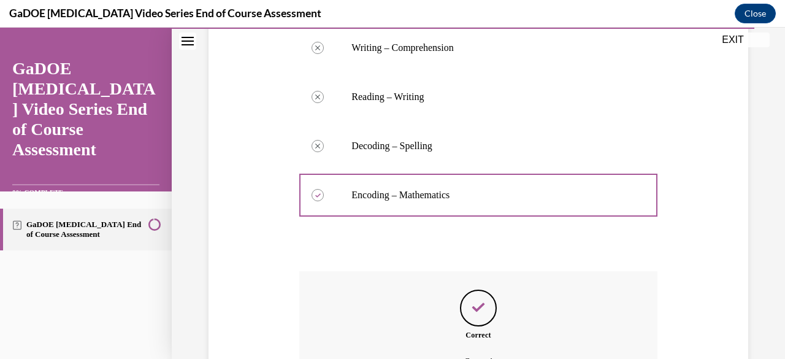
scroll to position [387, 0]
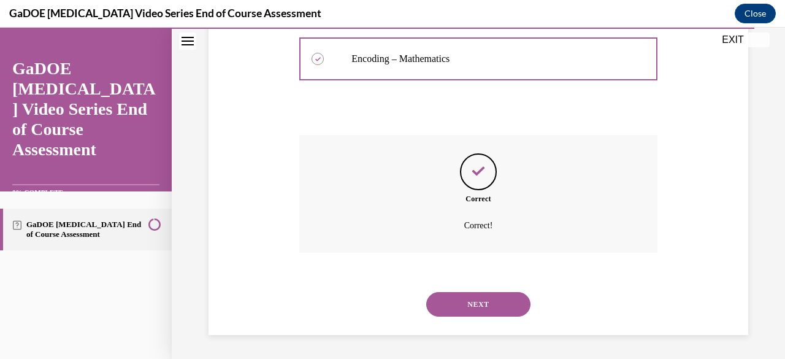
click at [477, 304] on button "NEXT" at bounding box center [478, 304] width 104 height 25
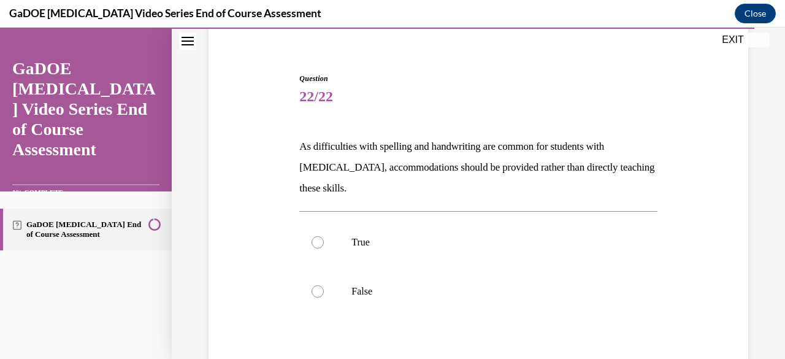
scroll to position [100, 0]
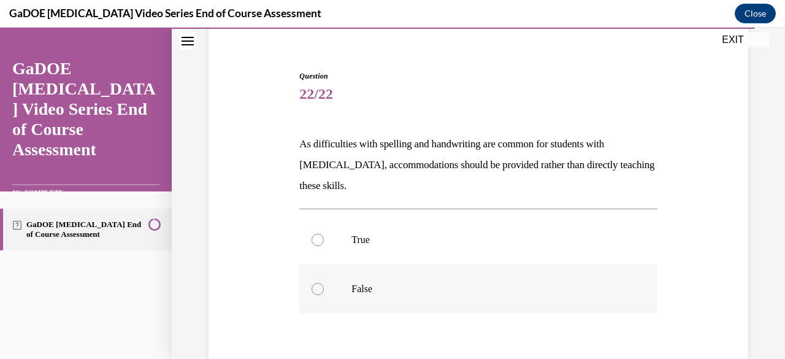
click at [315, 287] on div at bounding box center [318, 289] width 12 height 12
click at [315, 287] on input "False" at bounding box center [318, 289] width 12 height 12
radio input "true"
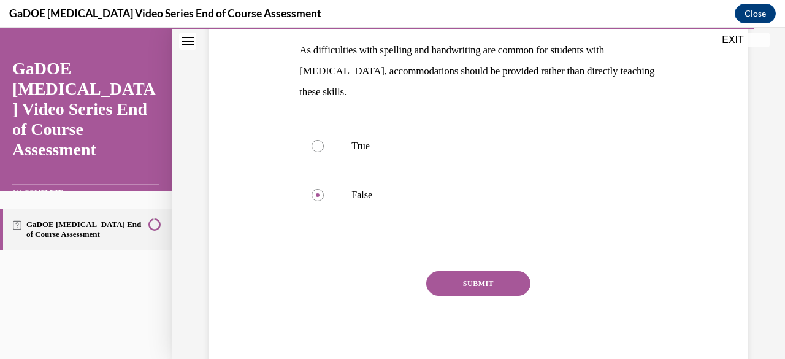
click at [476, 280] on button "SUBMIT" at bounding box center [478, 283] width 104 height 25
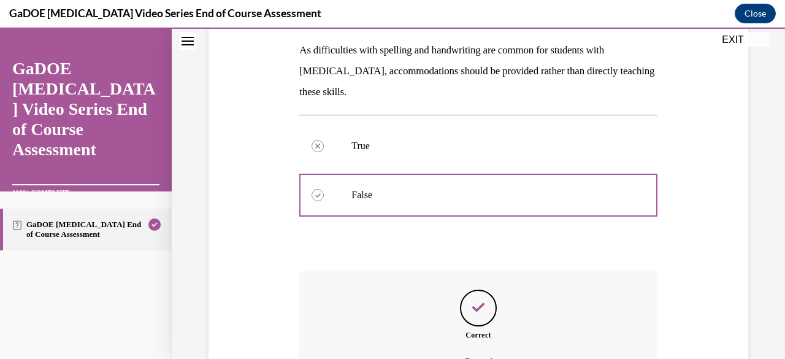
scroll to position [330, 0]
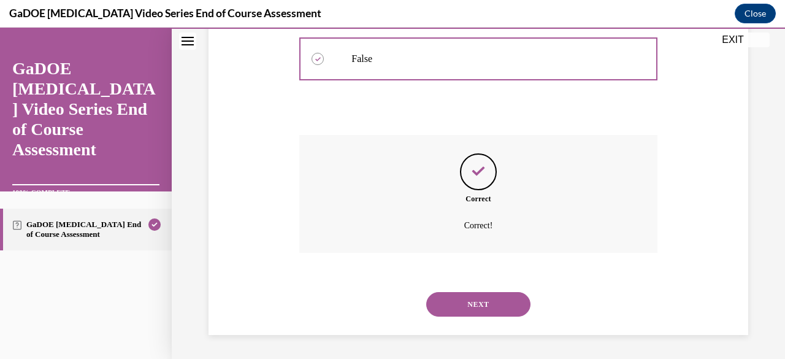
click at [474, 303] on button "NEXT" at bounding box center [478, 304] width 104 height 25
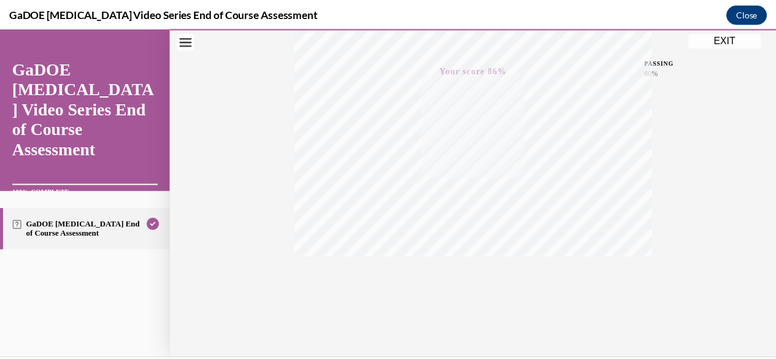
scroll to position [297, 0]
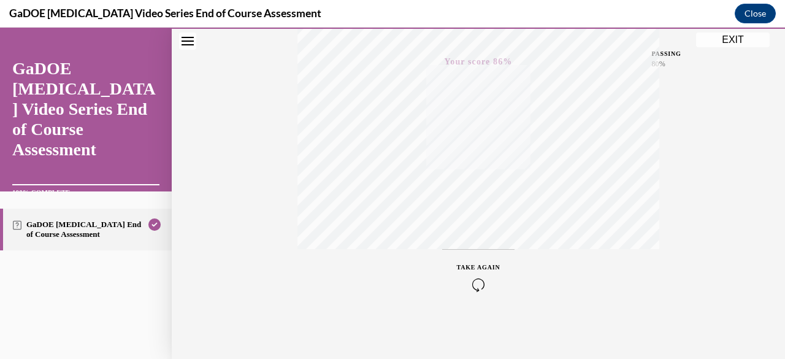
click at [730, 41] on button "EXIT" at bounding box center [733, 40] width 74 height 15
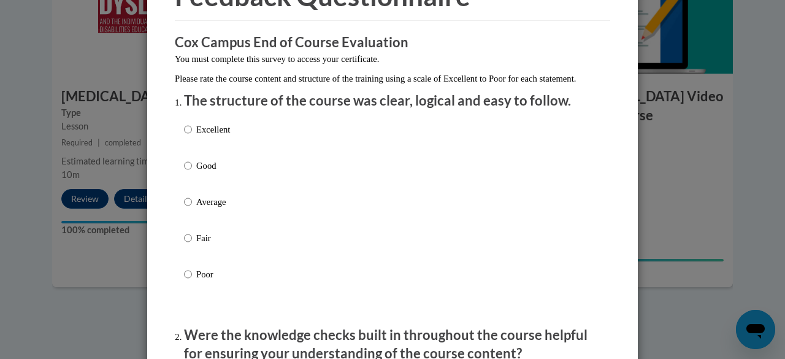
scroll to position [91, 0]
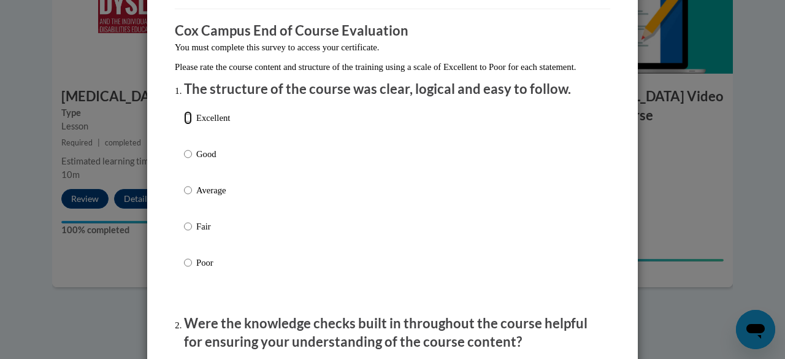
click at [184, 125] on input "Excellent" at bounding box center [188, 117] width 8 height 13
radio input "true"
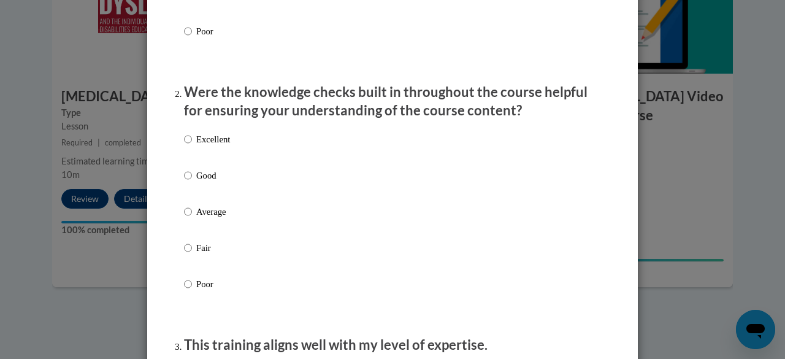
scroll to position [323, 0]
click at [184, 218] on input "Average" at bounding box center [188, 210] width 8 height 13
radio input "true"
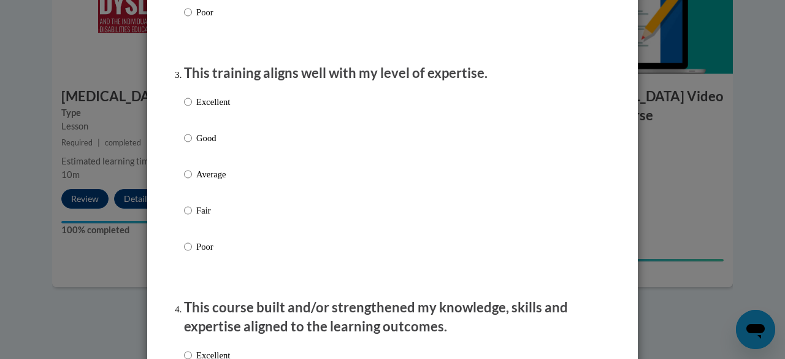
scroll to position [595, 0]
click at [184, 144] on input "Good" at bounding box center [188, 137] width 8 height 13
radio input "true"
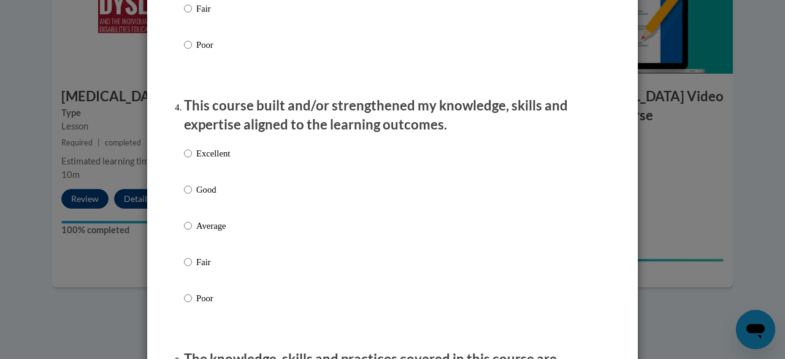
scroll to position [812, 0]
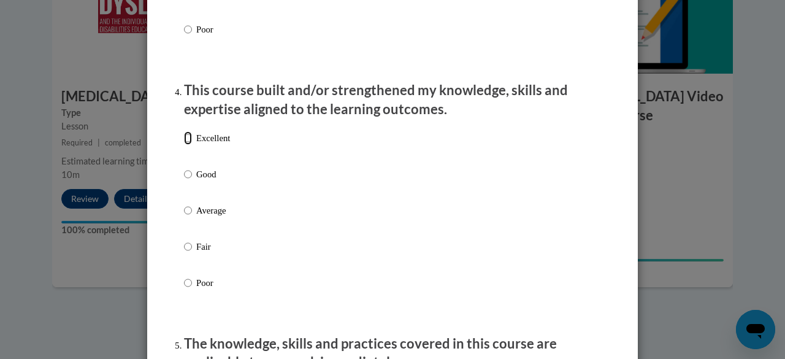
click at [184, 145] on input "Excellent" at bounding box center [188, 137] width 8 height 13
radio input "true"
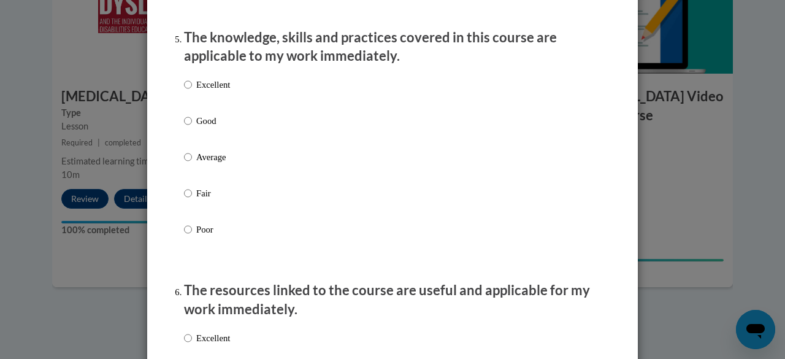
scroll to position [1120, 0]
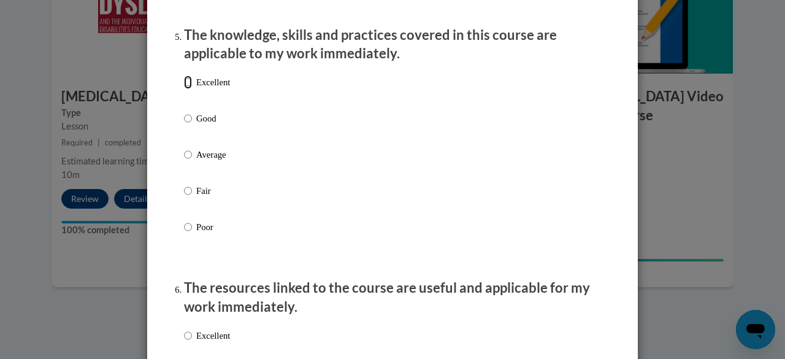
click at [184, 89] on input "Excellent" at bounding box center [188, 81] width 8 height 13
radio input "true"
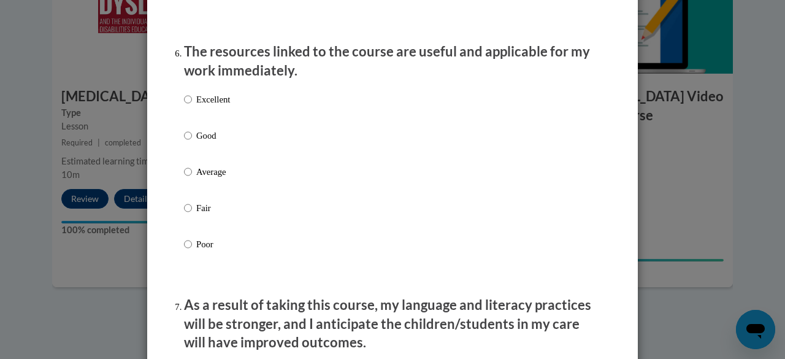
scroll to position [1357, 0]
click at [184, 106] on input "Excellent" at bounding box center [188, 98] width 8 height 13
radio input "true"
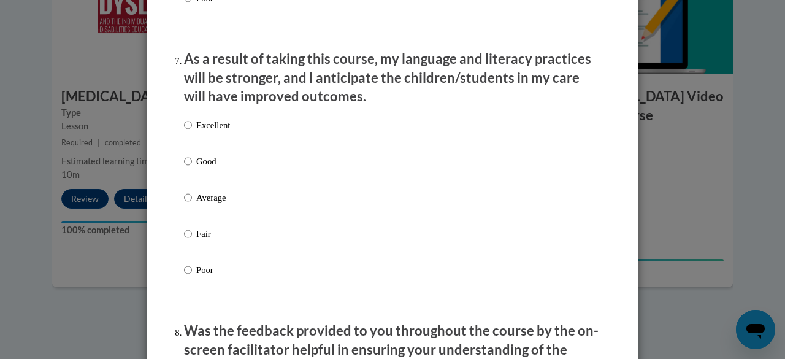
scroll to position [1612, 0]
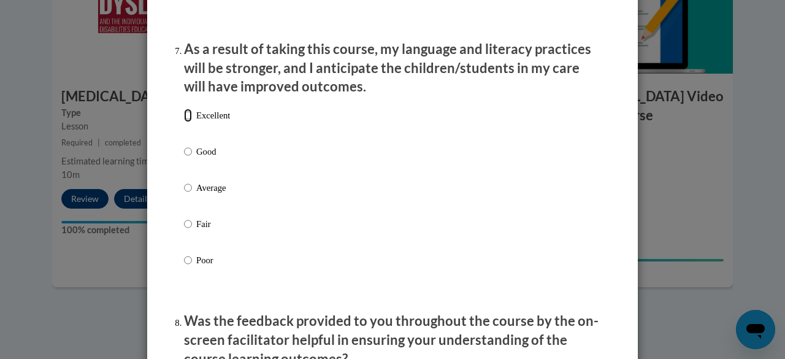
click at [185, 122] on input "Excellent" at bounding box center [188, 115] width 8 height 13
radio input "true"
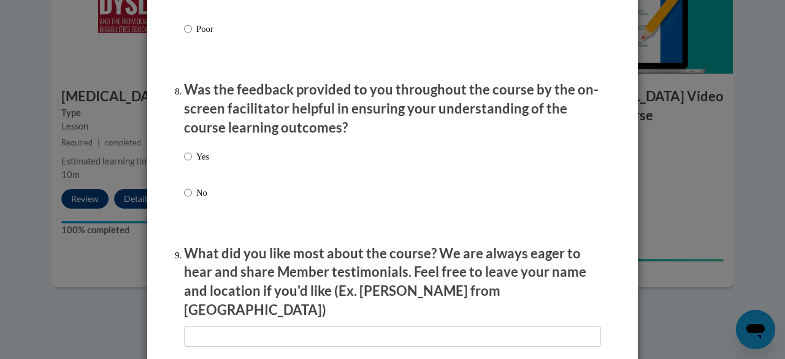
scroll to position [1844, 0]
click at [184, 199] on input "No" at bounding box center [188, 191] width 8 height 13
radio input "true"
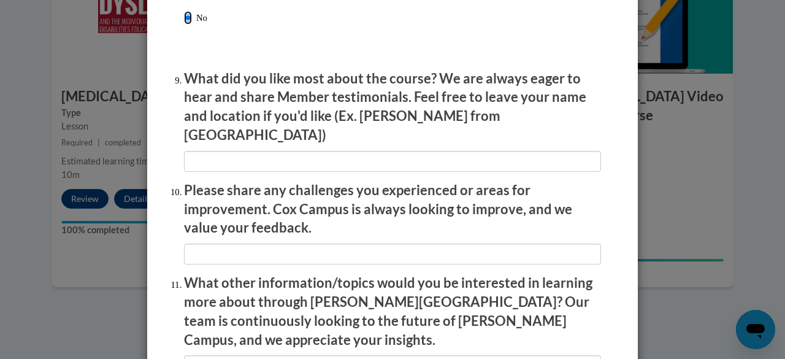
scroll to position [2020, 0]
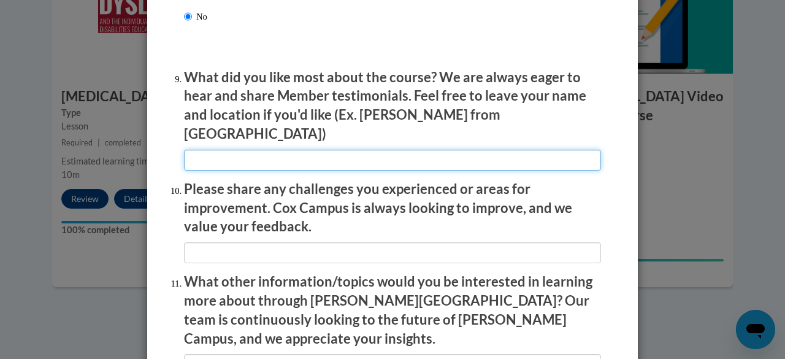
click at [300, 151] on input "textbox" at bounding box center [392, 160] width 417 height 21
type input "Concise and clear, presentation included examples"
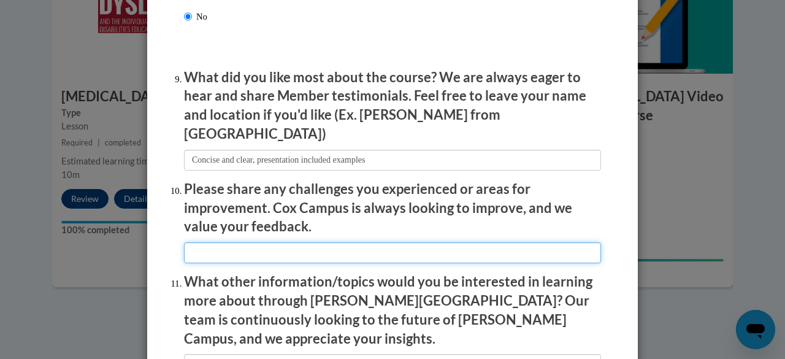
click at [221, 247] on input "textbox" at bounding box center [392, 252] width 417 height 21
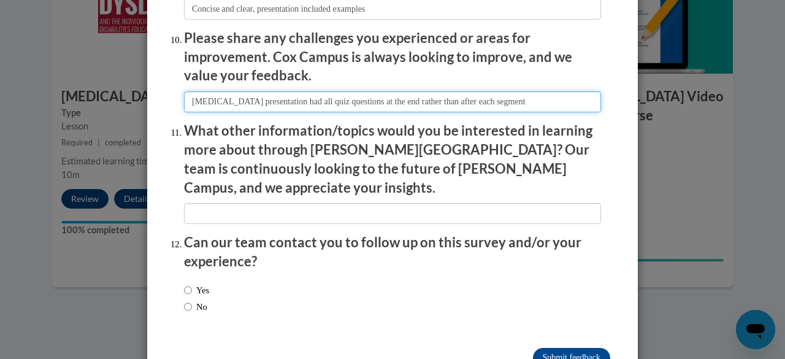
scroll to position [2173, 0]
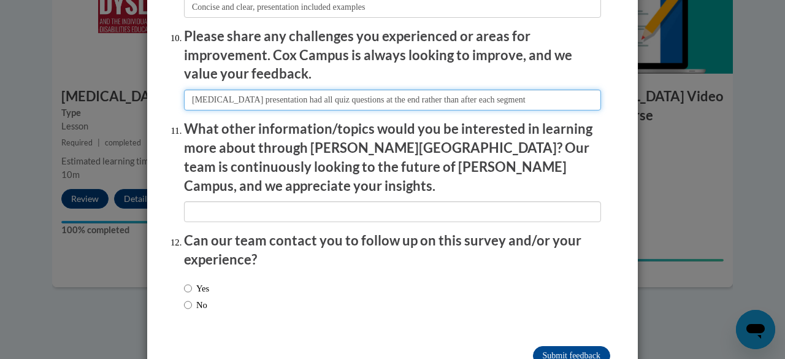
type input "Dyslexia presentation had all quiz questions at the end rather than after each …"
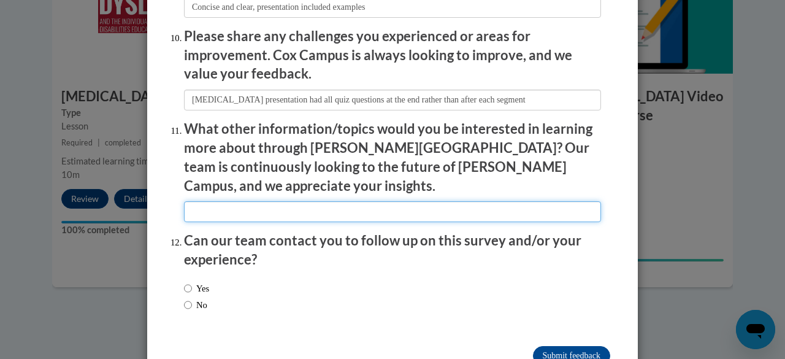
click at [215, 201] on input "textbox" at bounding box center [392, 211] width 417 height 21
type input "Specific examples to support phonics teaching"
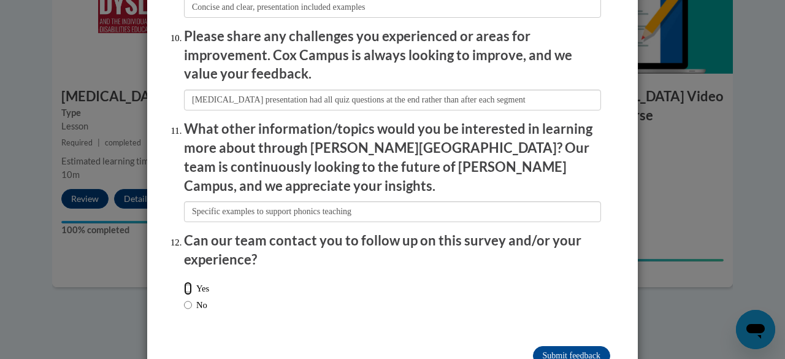
click at [184, 282] on input "Yes" at bounding box center [188, 288] width 8 height 13
radio input "true"
click at [545, 346] on input "Submit feedback" at bounding box center [571, 356] width 77 height 20
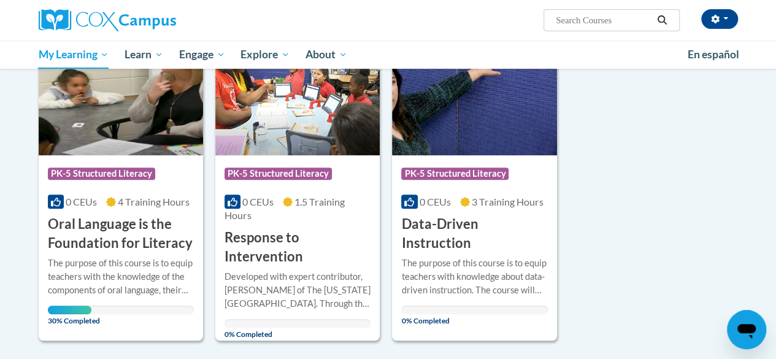
scroll to position [194, 0]
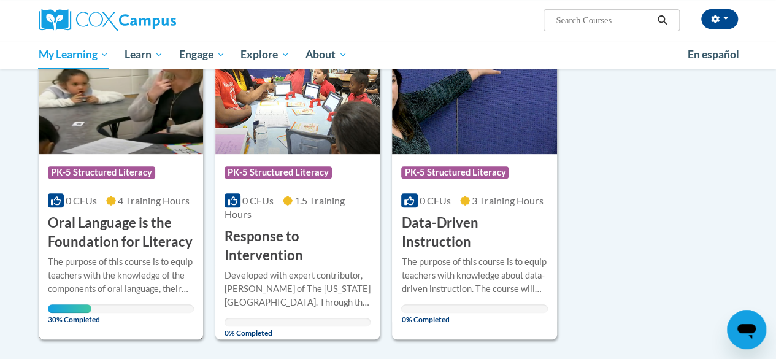
click at [87, 230] on h3 "Oral Language is the Foundation for Literacy" at bounding box center [121, 233] width 146 height 38
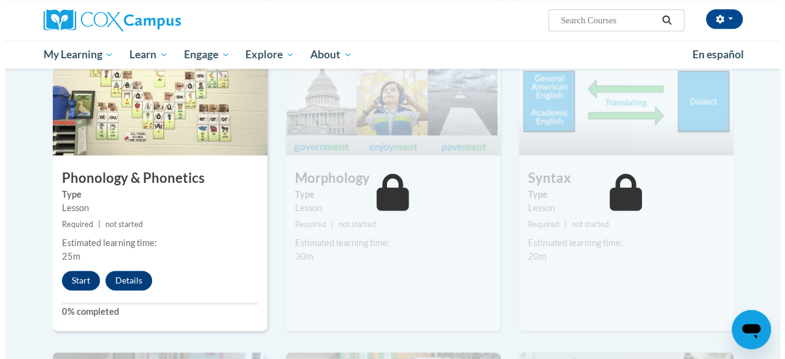
scroll to position [675, 0]
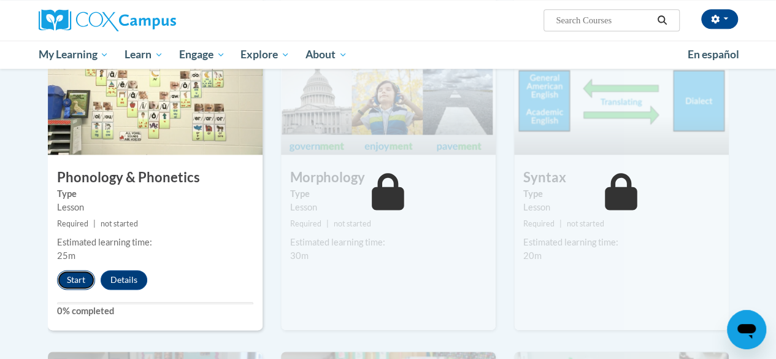
click at [77, 278] on button "Start" at bounding box center [76, 280] width 38 height 20
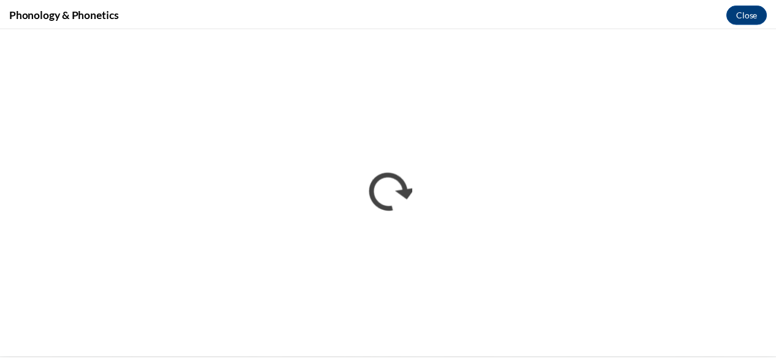
scroll to position [0, 0]
click at [753, 18] on button "Close" at bounding box center [755, 14] width 41 height 20
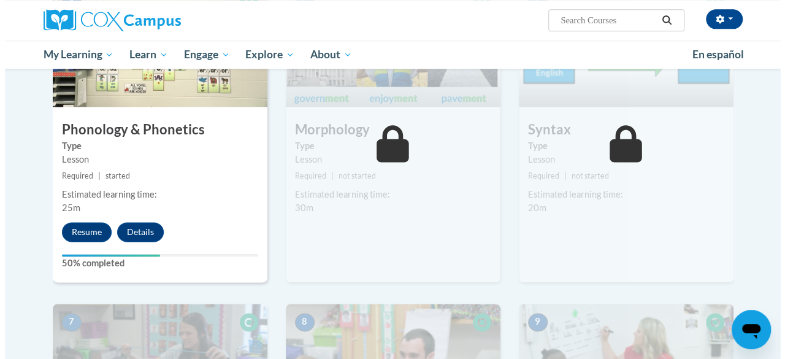
scroll to position [722, 0]
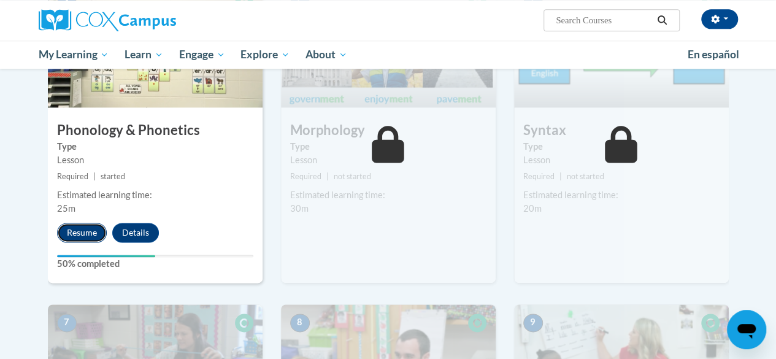
click at [83, 230] on button "Resume" at bounding box center [82, 233] width 50 height 20
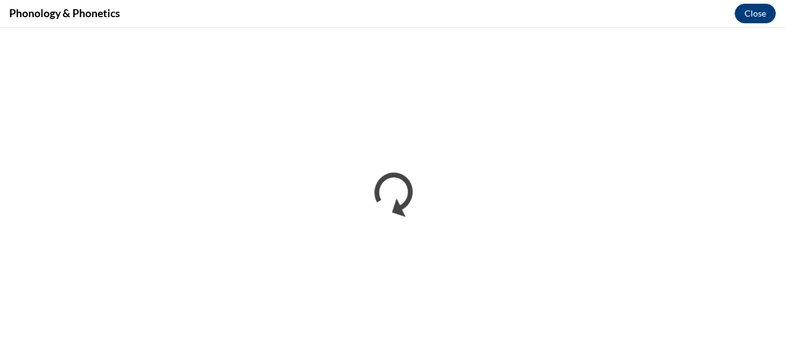
scroll to position [0, 0]
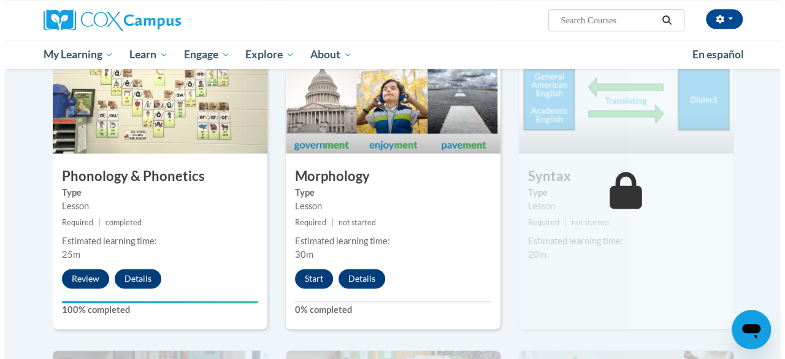
scroll to position [677, 0]
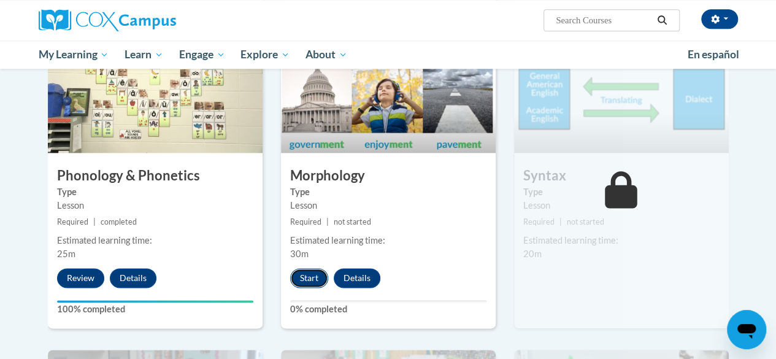
click at [308, 276] on button "Start" at bounding box center [309, 278] width 38 height 20
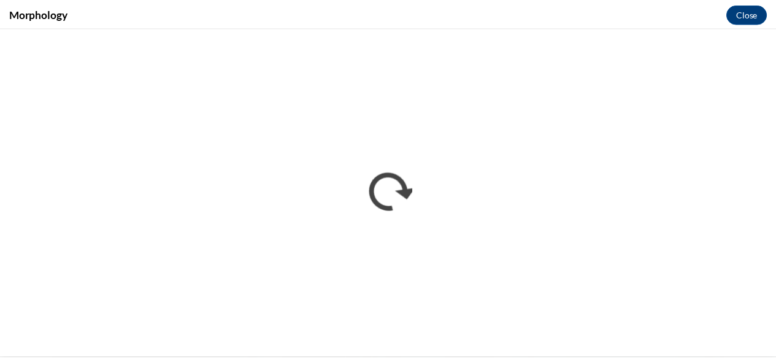
scroll to position [0, 0]
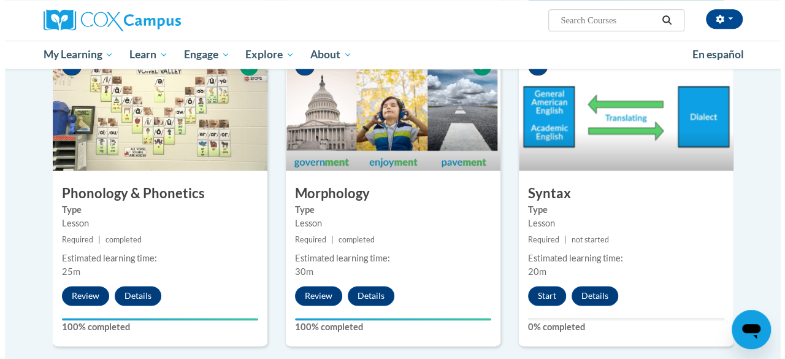
scroll to position [657, 0]
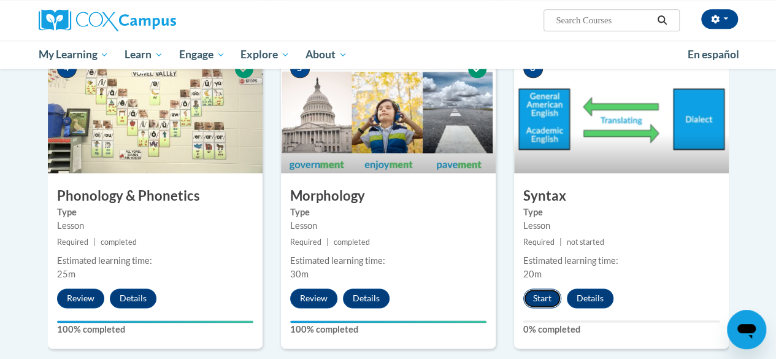
click at [543, 291] on button "Start" at bounding box center [542, 298] width 38 height 20
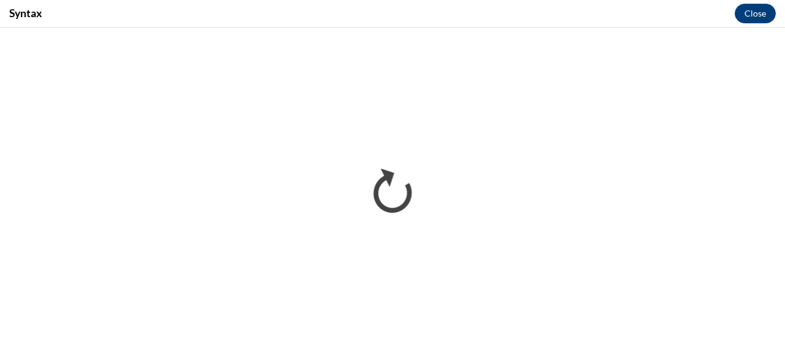
scroll to position [0, 0]
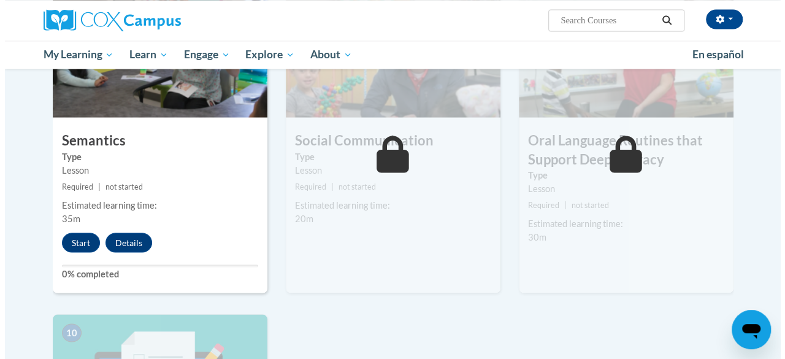
scroll to position [1039, 0]
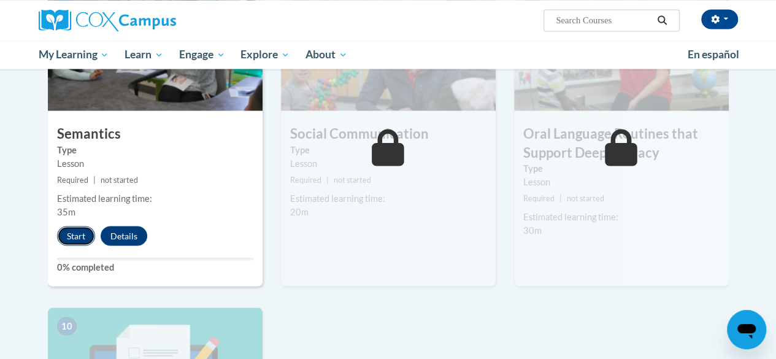
click at [72, 241] on button "Start" at bounding box center [76, 236] width 38 height 20
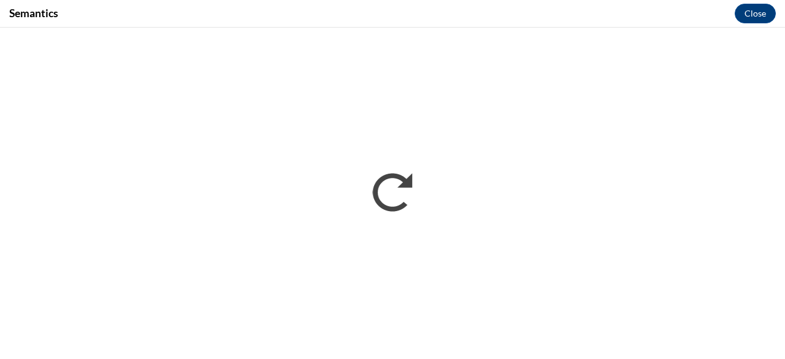
scroll to position [0, 0]
